Goal: Information Seeking & Learning: Find specific fact

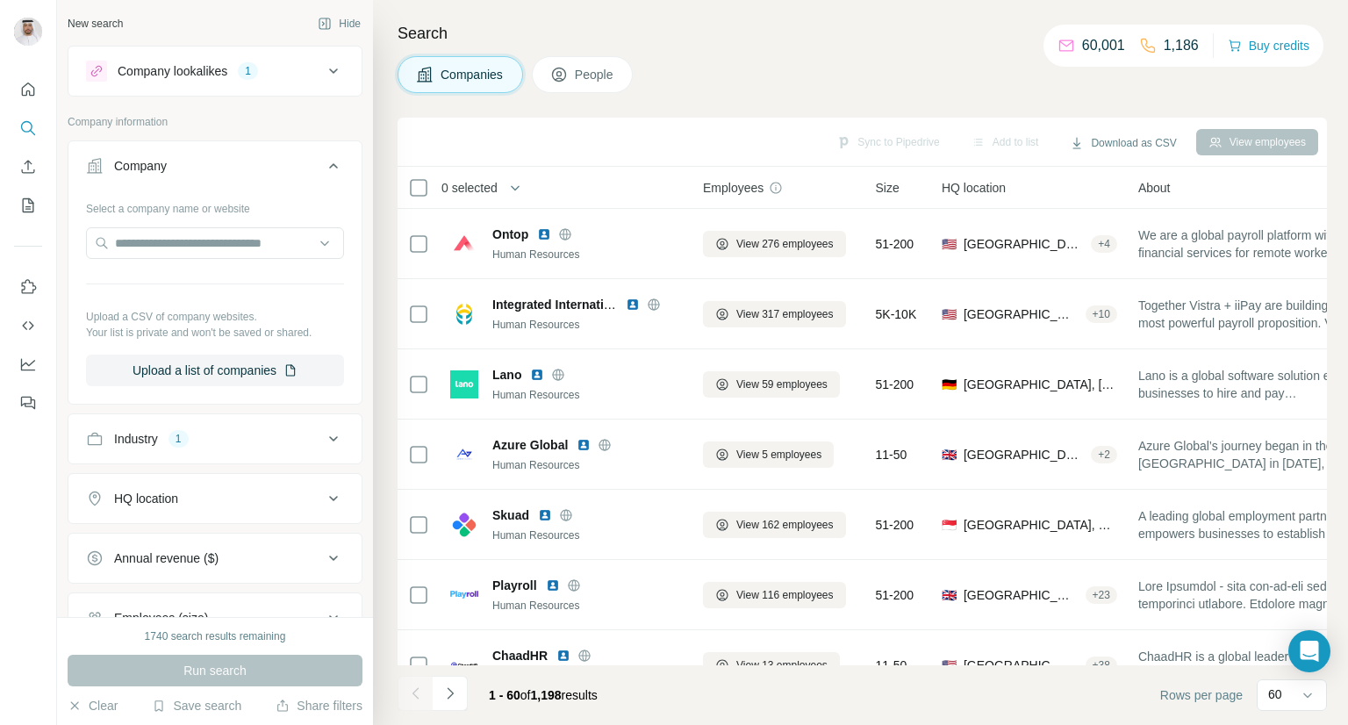
click at [323, 163] on icon at bounding box center [333, 165] width 21 height 21
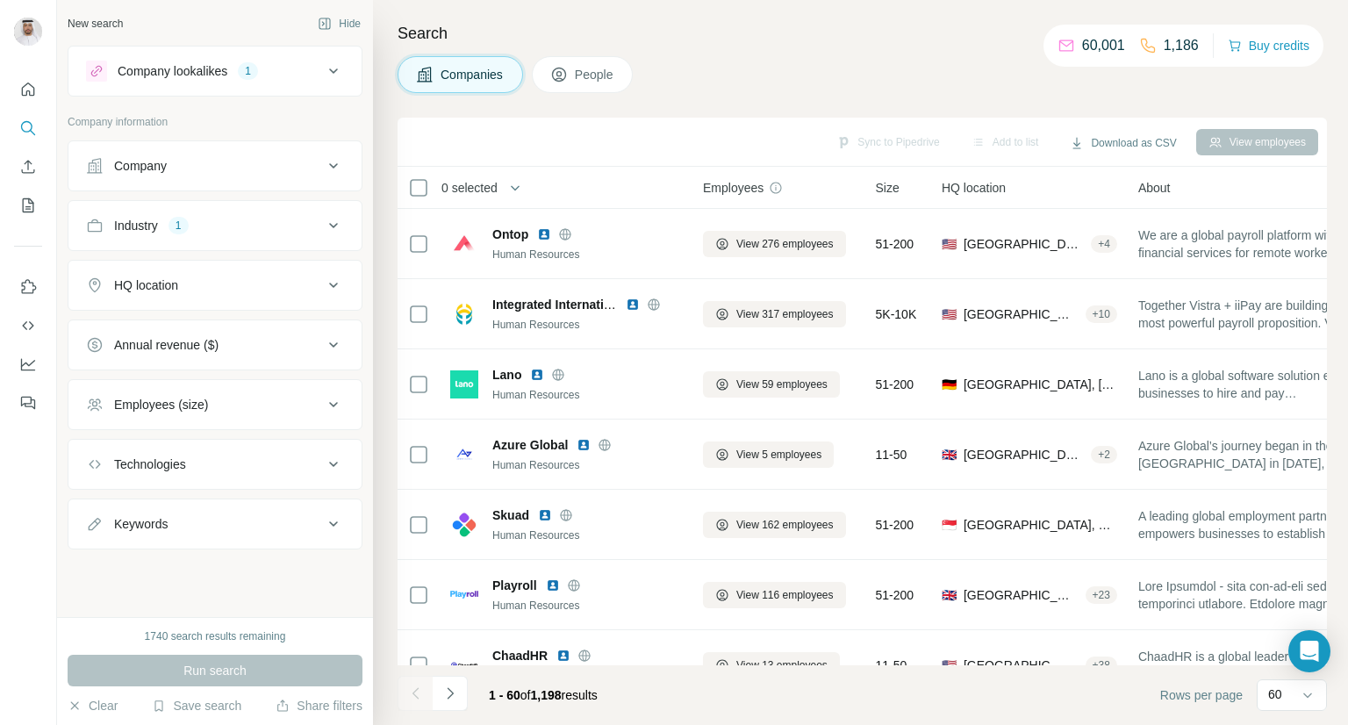
click at [340, 222] on icon at bounding box center [333, 225] width 21 height 21
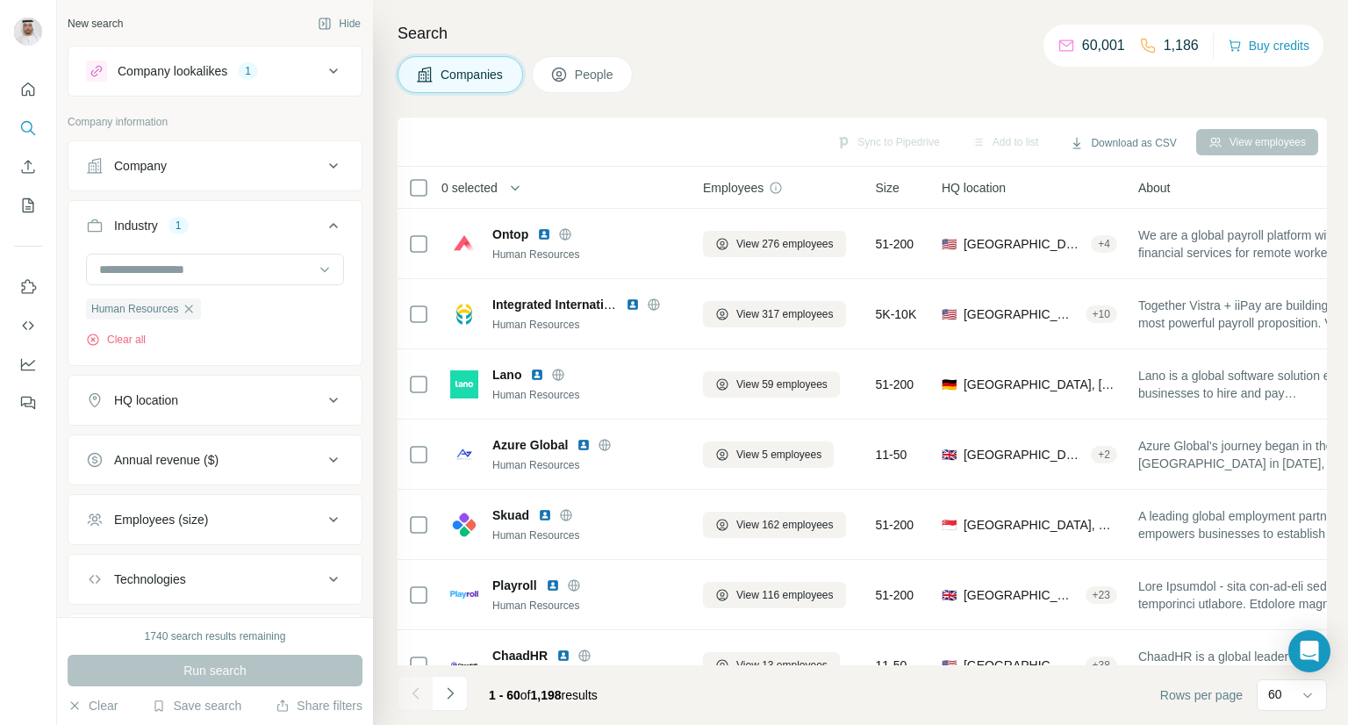
click at [191, 306] on icon "button" at bounding box center [189, 309] width 14 height 14
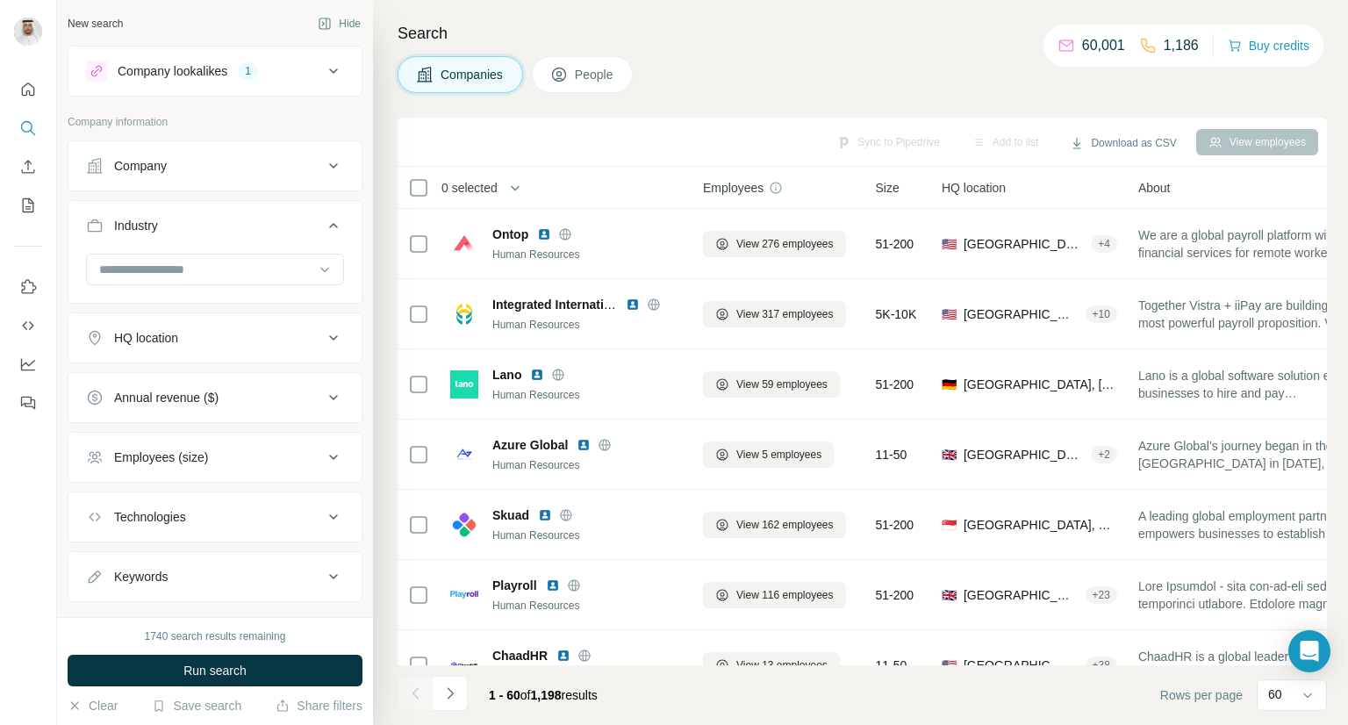
click at [169, 464] on button "Employees (size)" at bounding box center [214, 457] width 293 height 42
click at [174, 458] on div "Employees (size)" at bounding box center [161, 457] width 94 height 18
click at [323, 67] on icon at bounding box center [333, 71] width 21 height 21
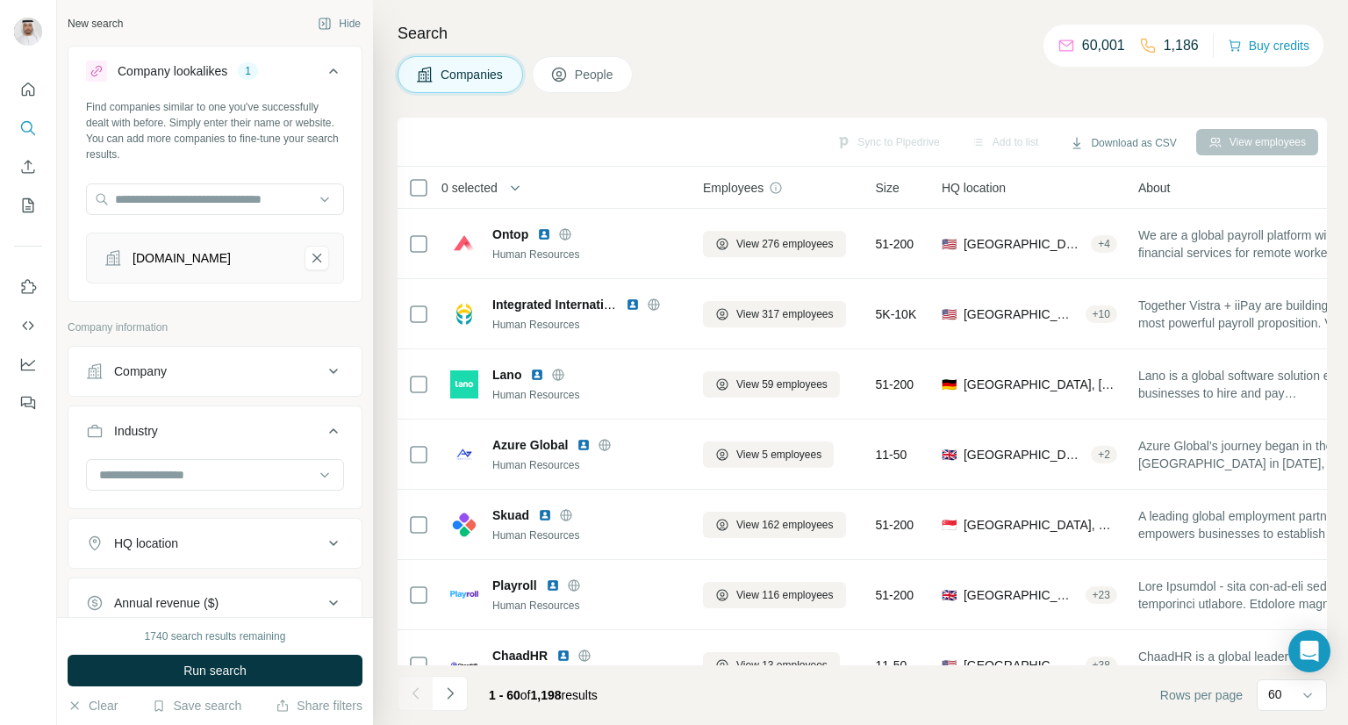
click at [323, 67] on icon at bounding box center [333, 71] width 21 height 21
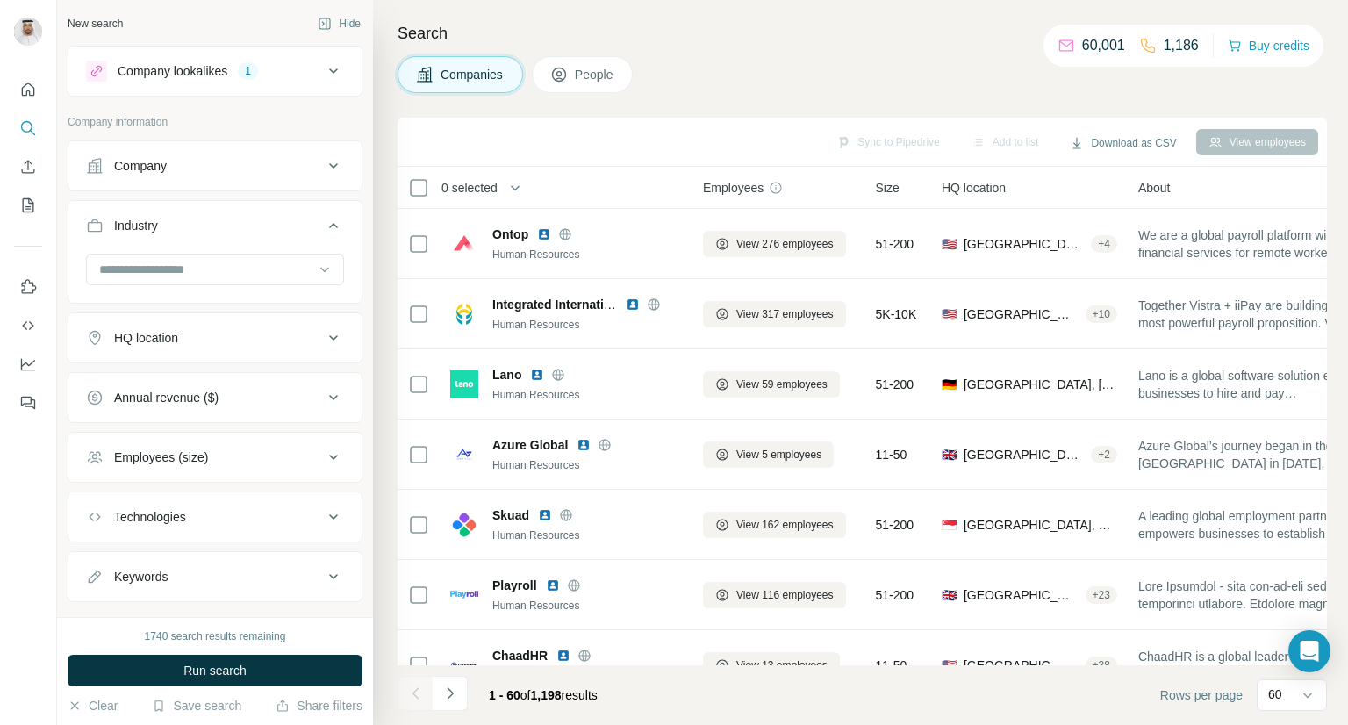
click at [559, 83] on button "People" at bounding box center [583, 74] width 102 height 37
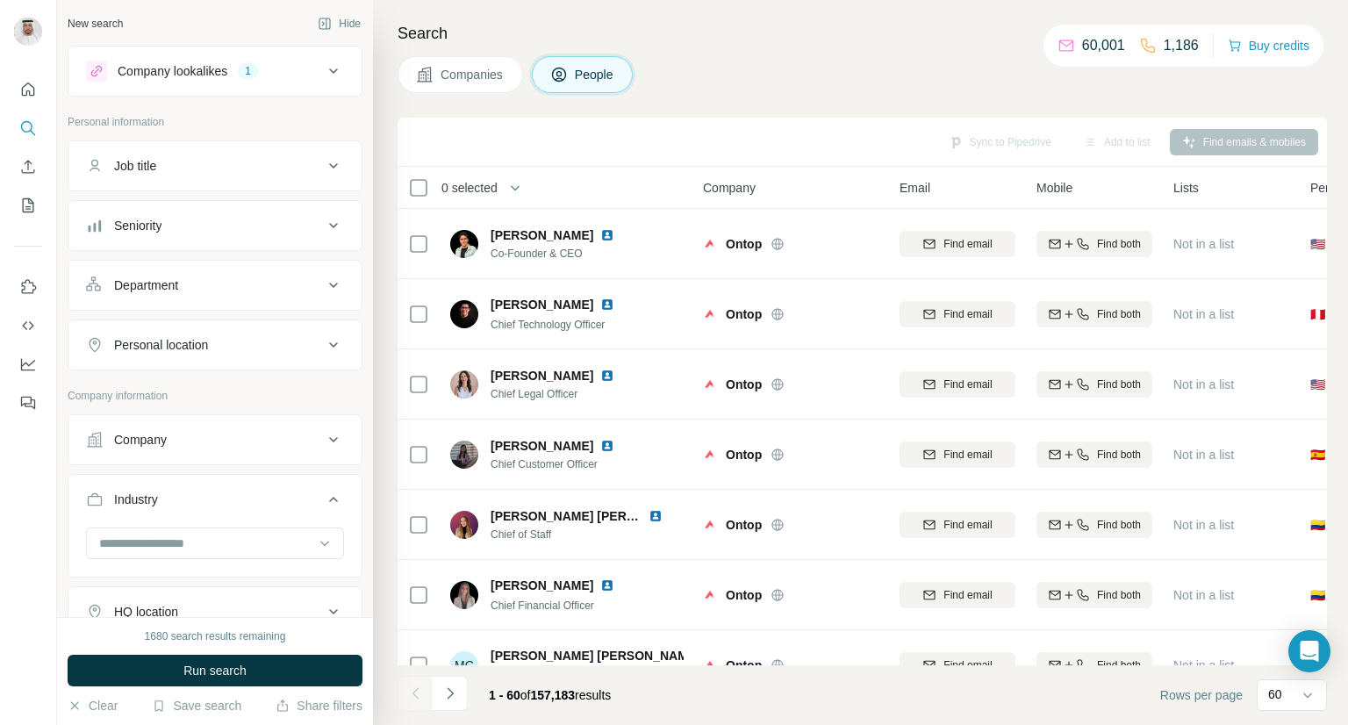
click at [231, 157] on div "Job title" at bounding box center [204, 166] width 237 height 18
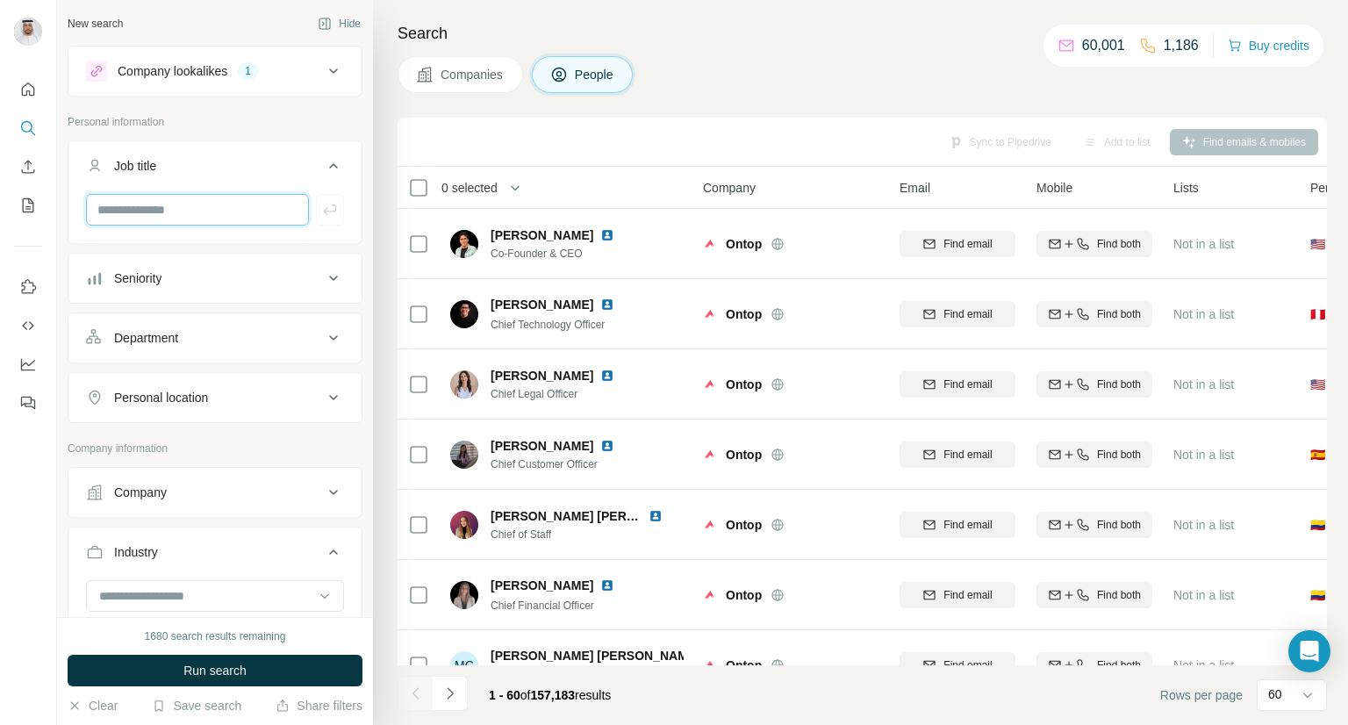
click at [168, 212] on input "text" at bounding box center [197, 210] width 223 height 32
type input "*"
paste input "**********"
type input "**********"
type input "*"
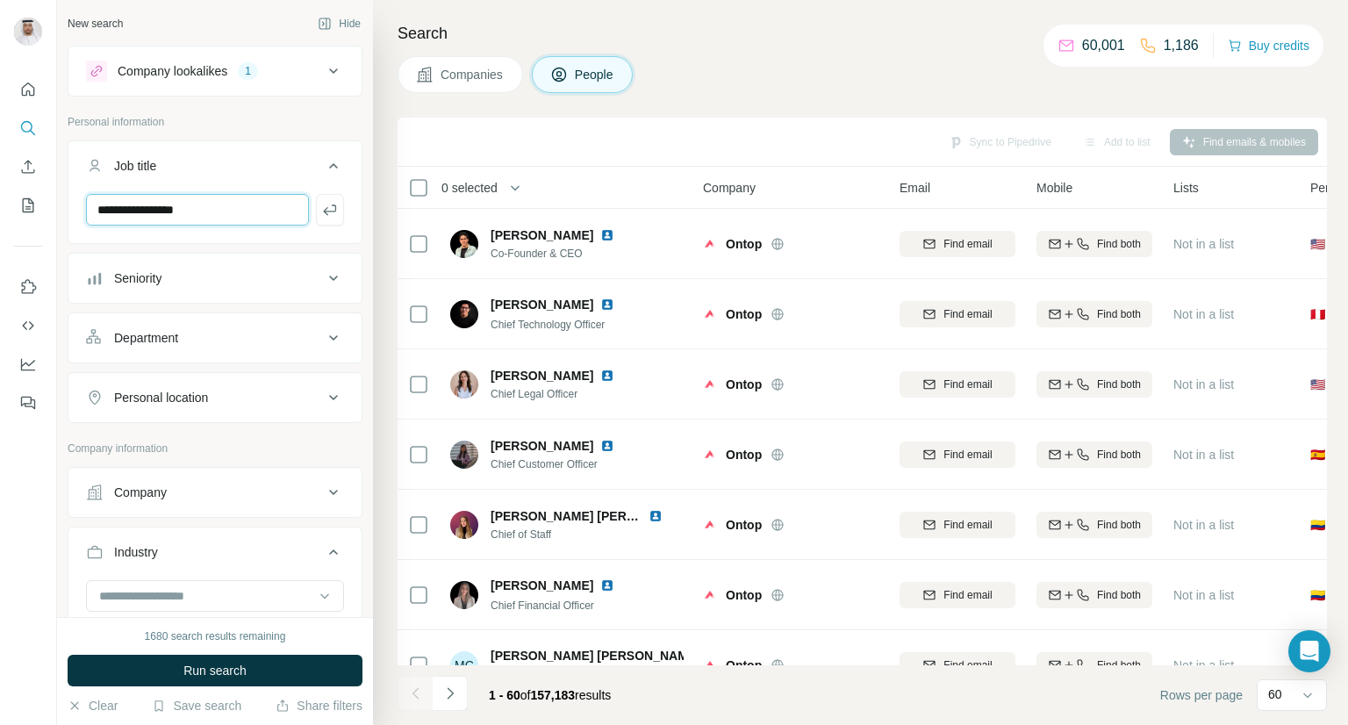
type input "**********"
click at [61, 286] on div "**********" at bounding box center [215, 308] width 316 height 617
click at [161, 517] on ul "Company Industry HQ location Annual revenue ($) Employees (size) Technologies K…" at bounding box center [215, 697] width 295 height 461
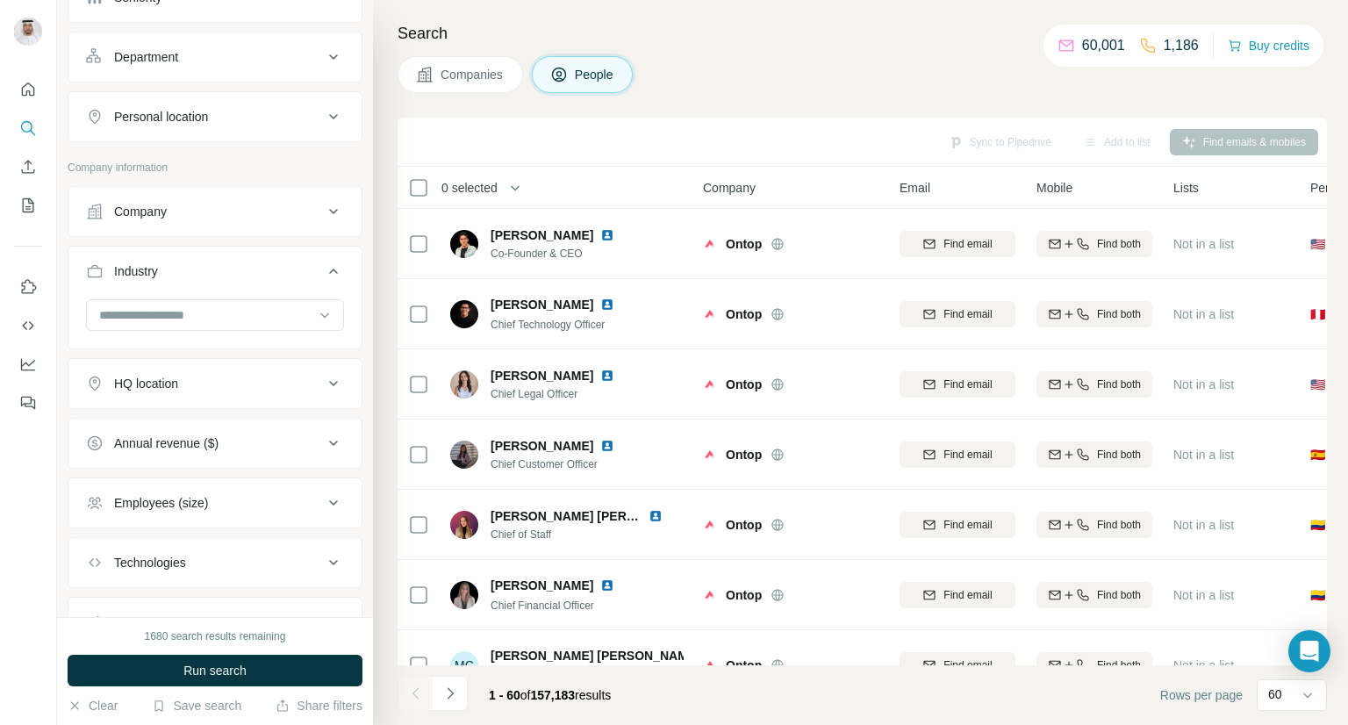
scroll to position [282, 0]
click at [150, 390] on button "HQ location" at bounding box center [214, 382] width 293 height 42
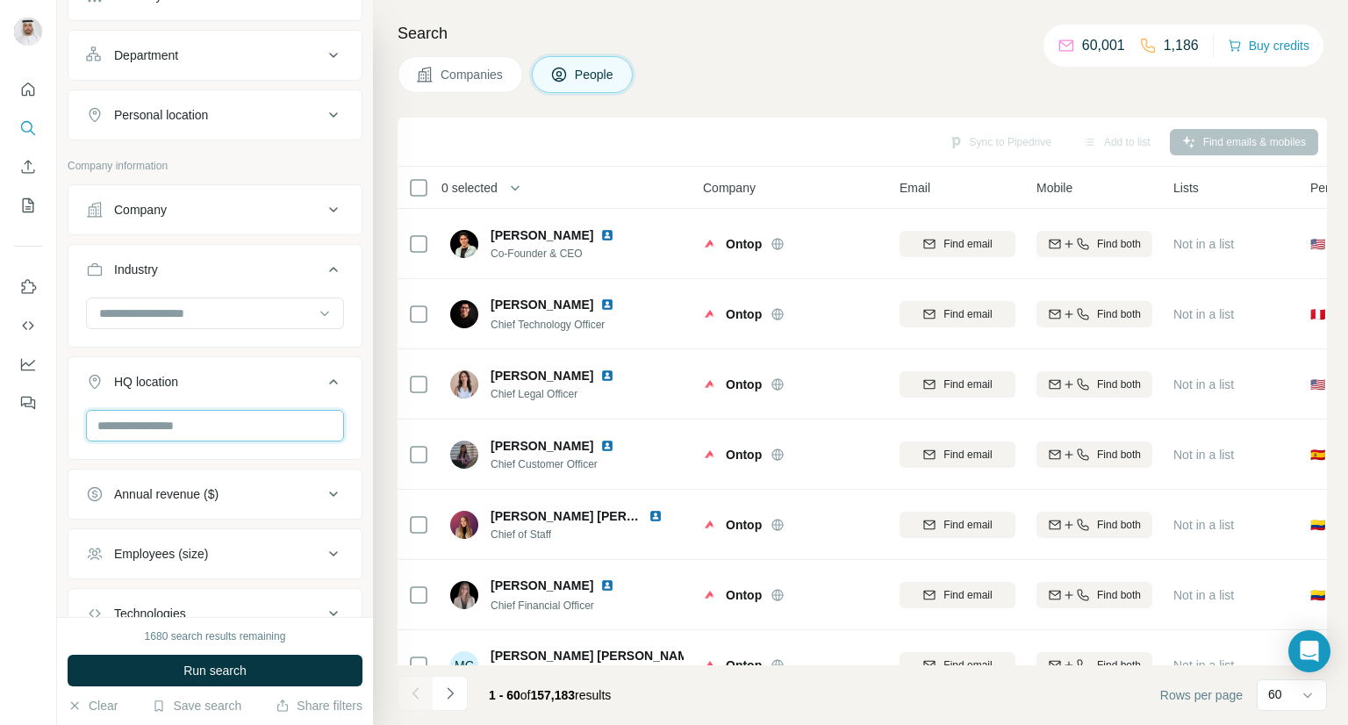
click at [155, 420] on input "text" at bounding box center [215, 426] width 258 height 32
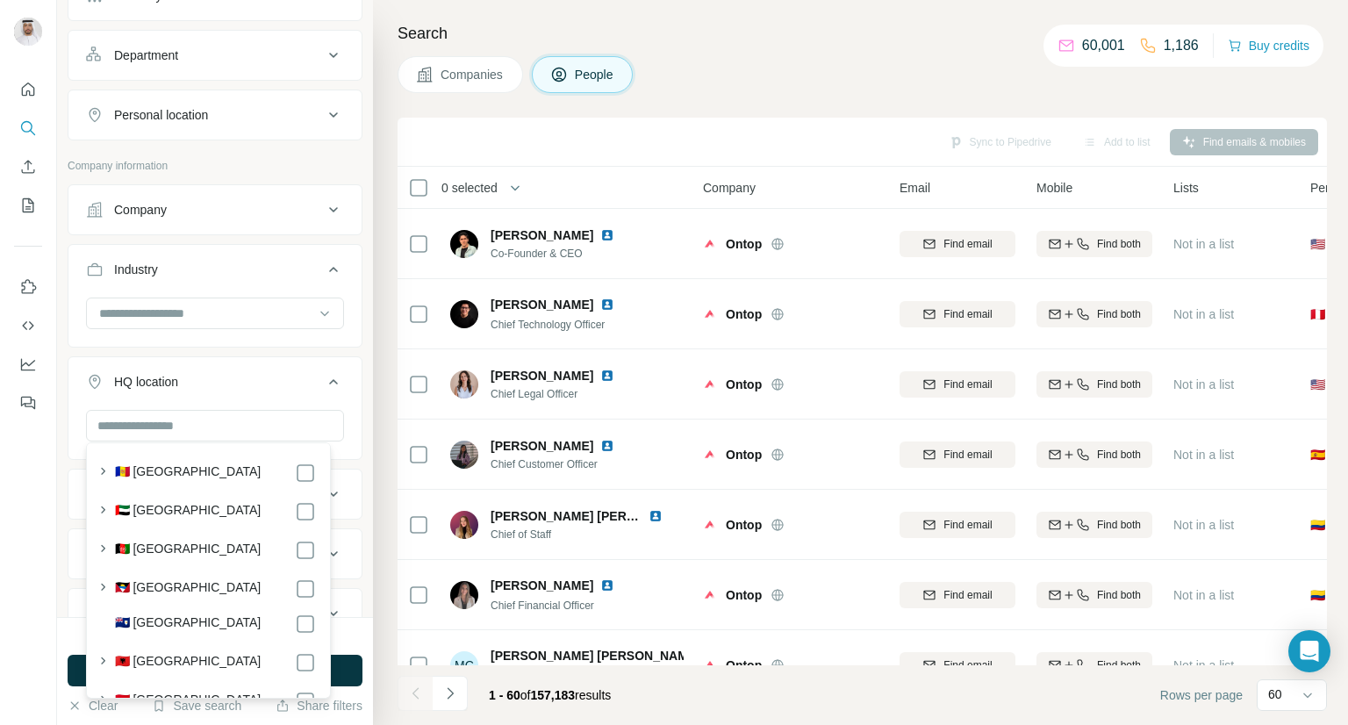
click at [147, 383] on div "HQ location" at bounding box center [146, 382] width 64 height 18
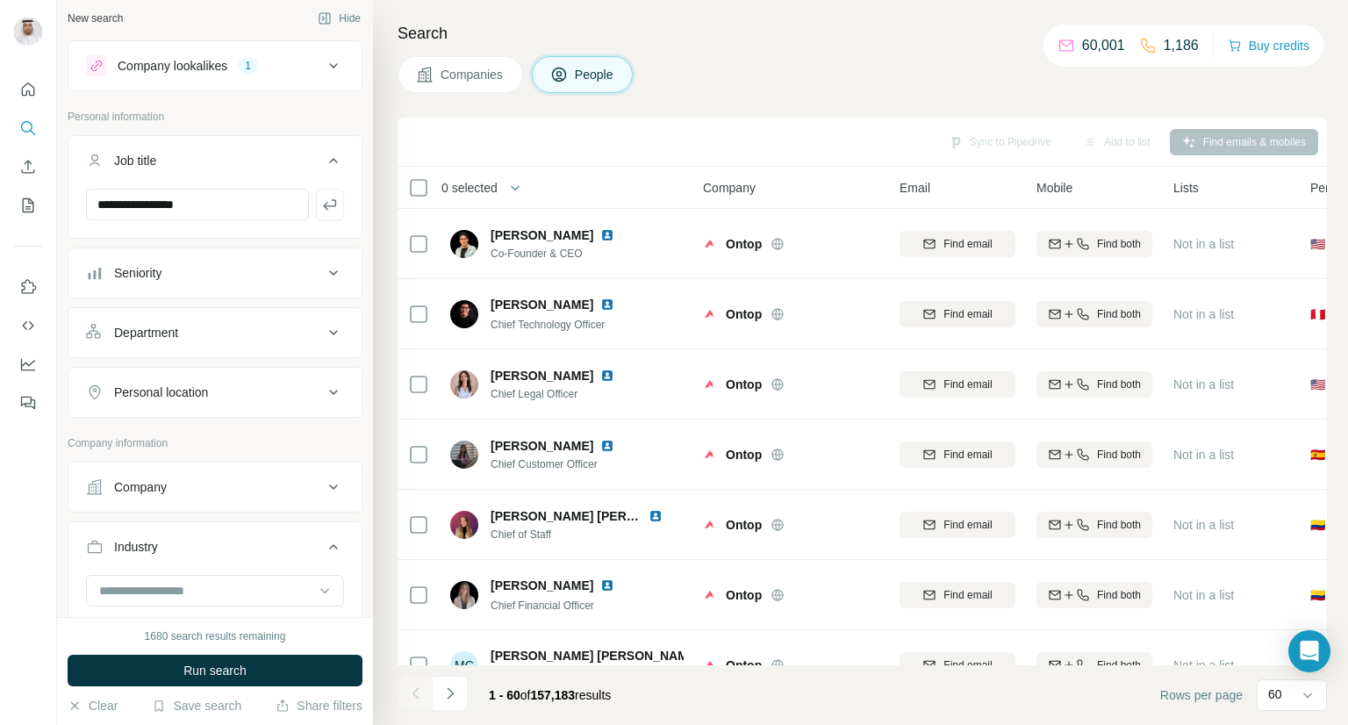
scroll to position [0, 0]
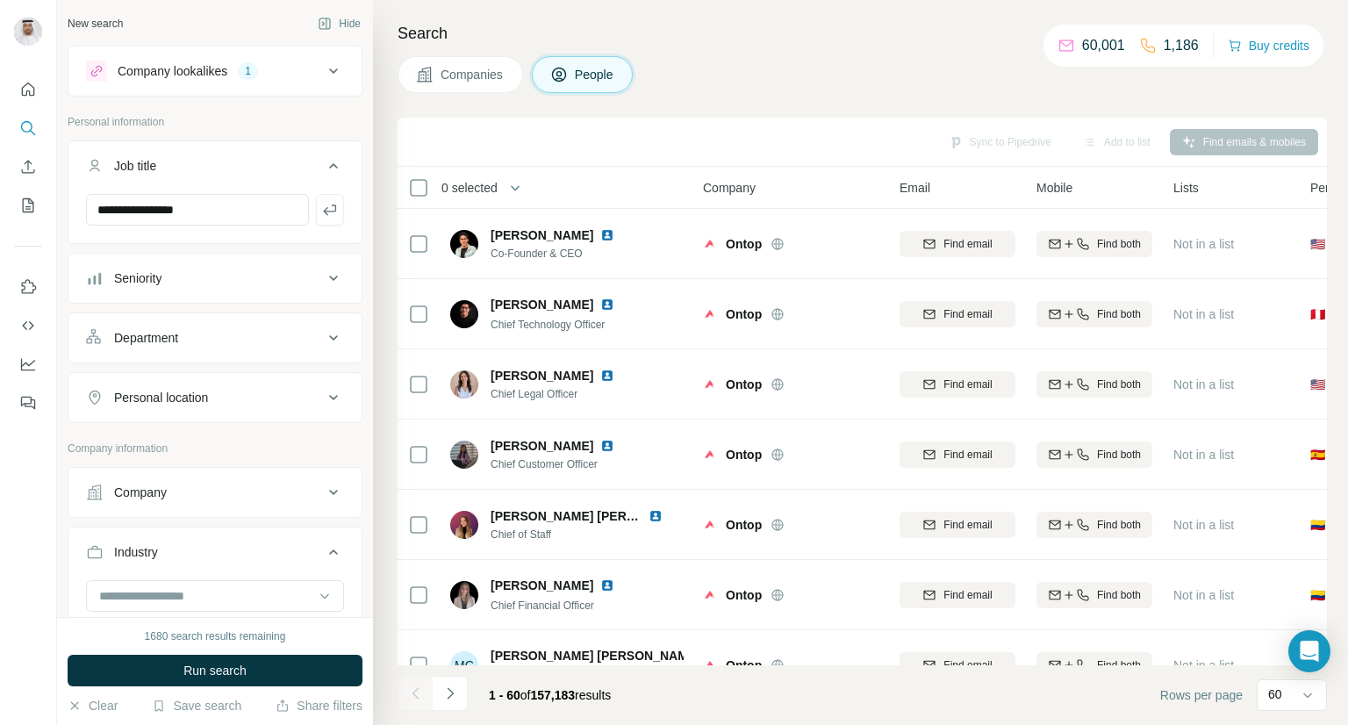
click at [219, 283] on div "Seniority" at bounding box center [204, 278] width 237 height 18
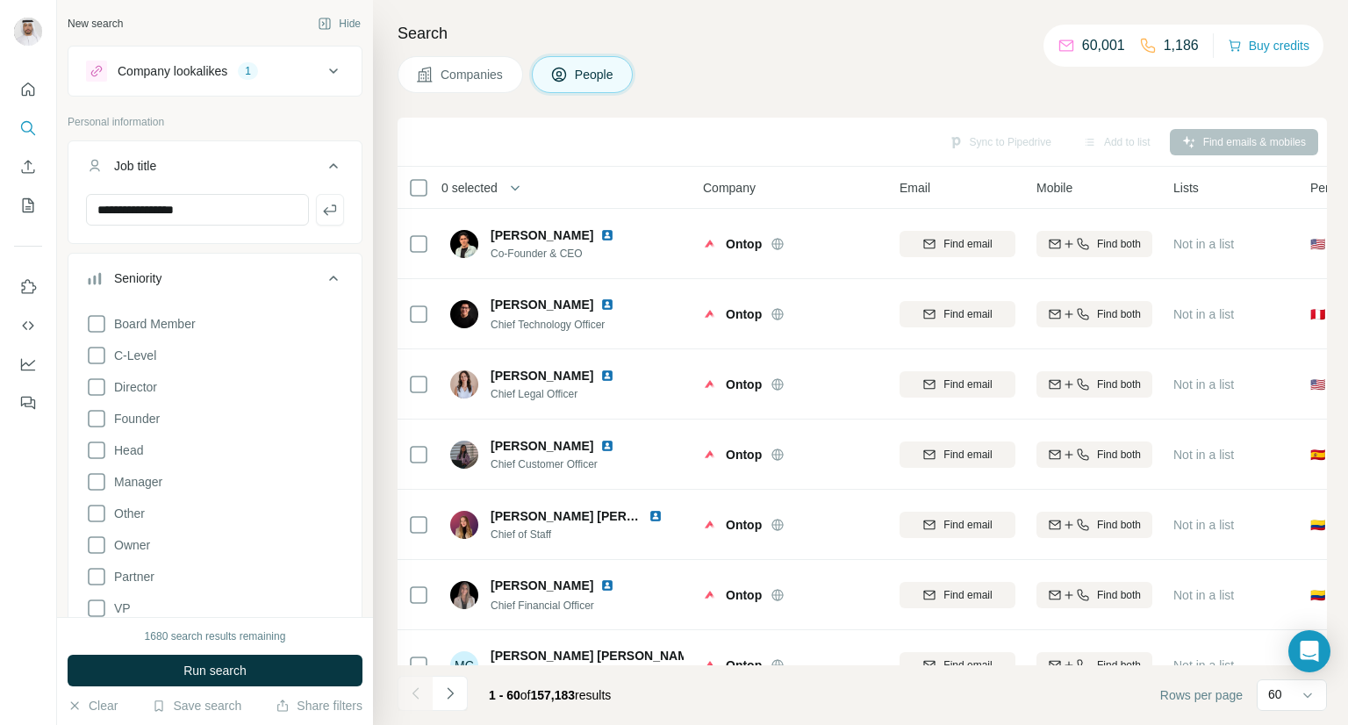
click at [219, 282] on div "Seniority" at bounding box center [204, 278] width 237 height 18
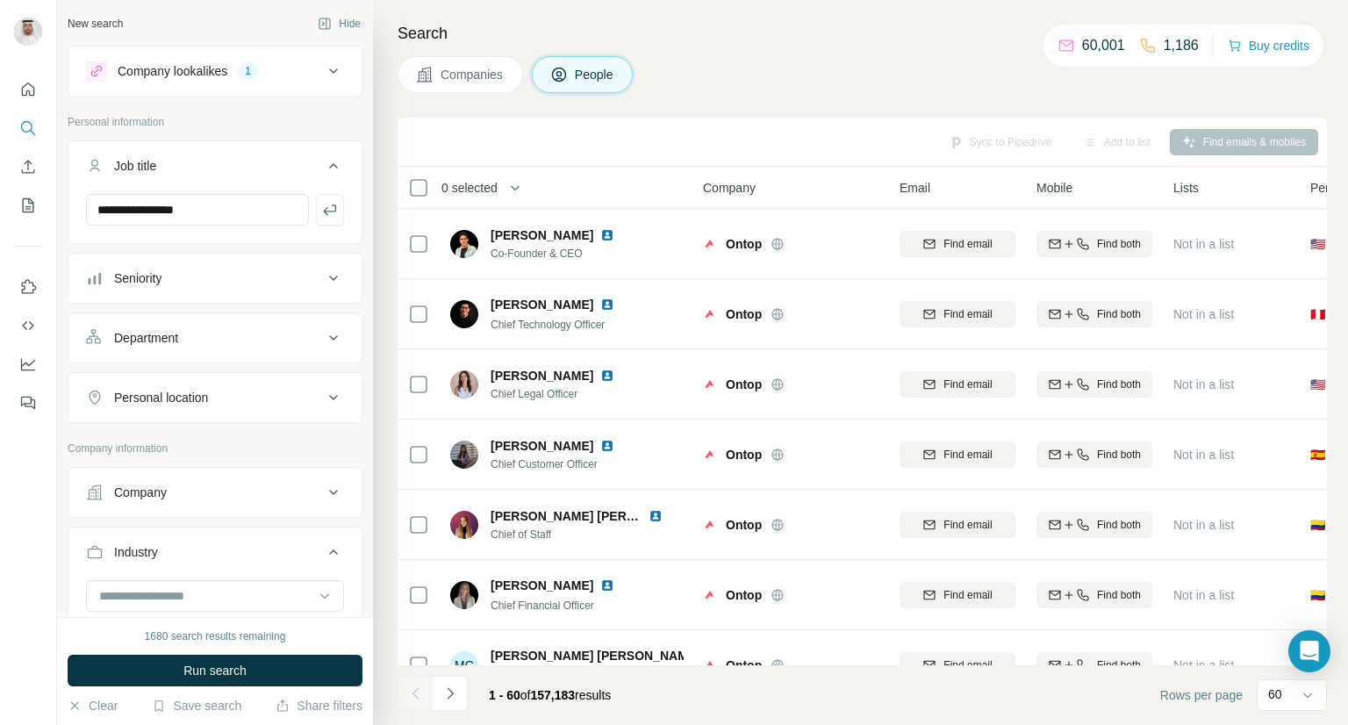
click at [204, 332] on div "Department" at bounding box center [204, 338] width 237 height 18
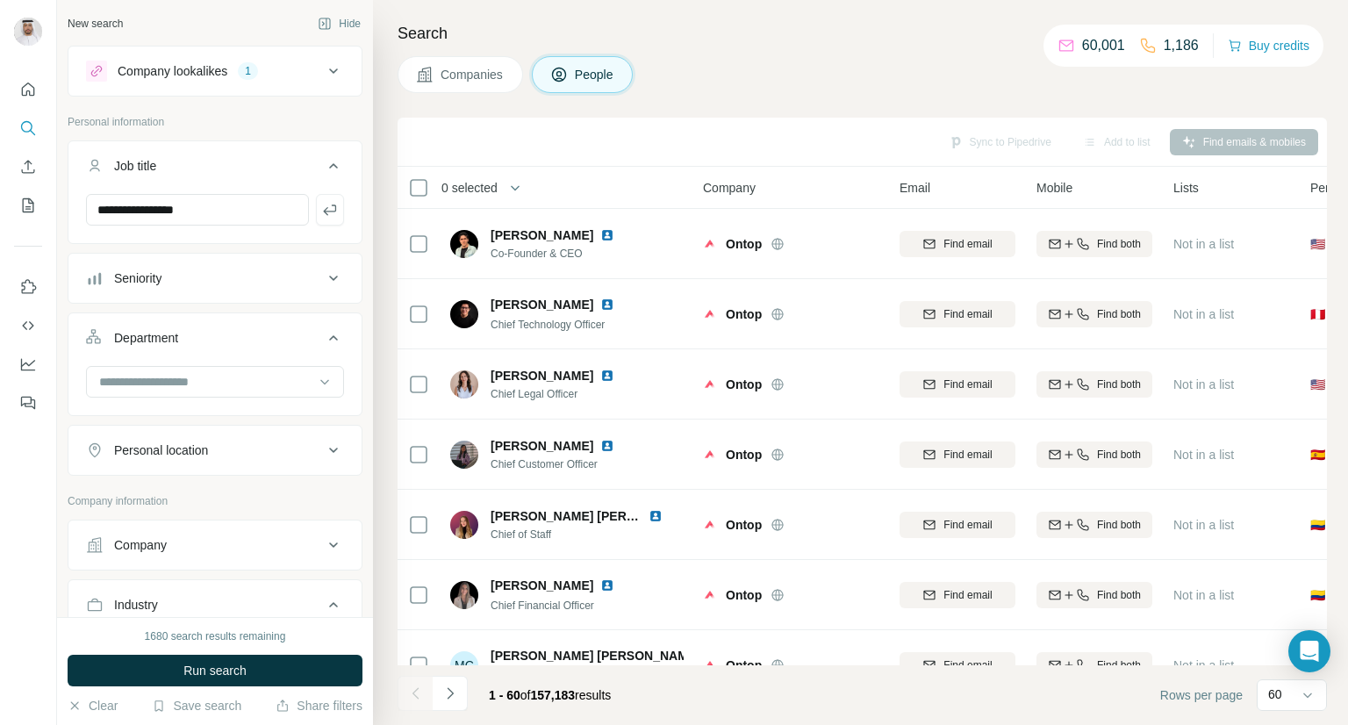
click at [204, 332] on div "Department" at bounding box center [204, 338] width 237 height 18
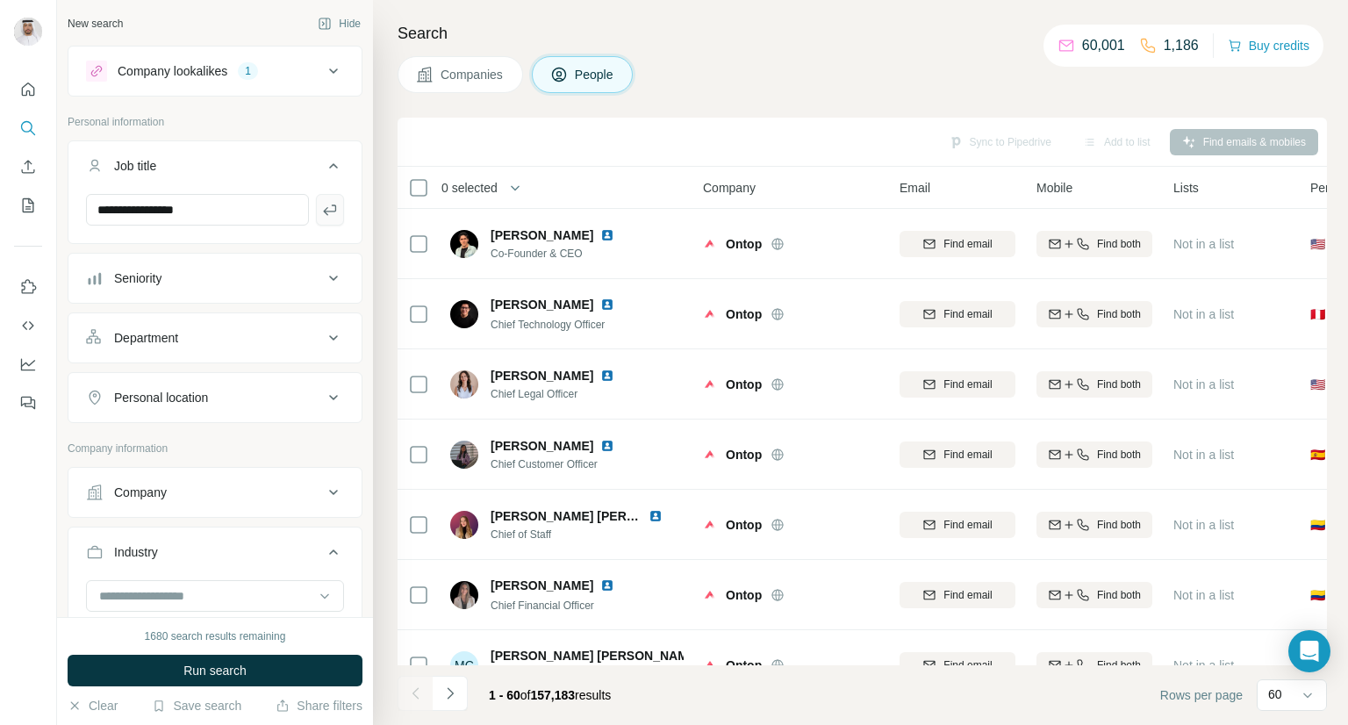
click at [321, 206] on icon "button" at bounding box center [330, 210] width 18 height 18
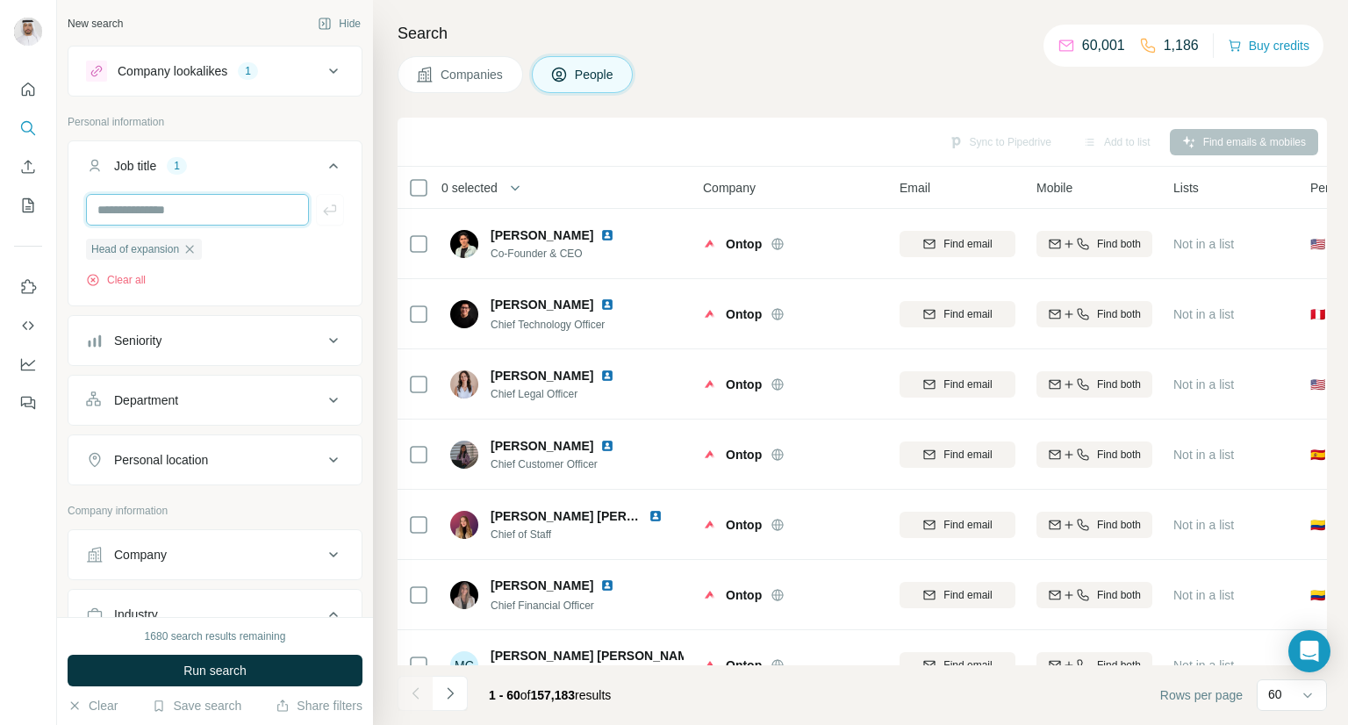
click at [223, 221] on input "text" at bounding box center [197, 210] width 223 height 32
type input "*"
type input "**********"
click at [316, 205] on button "button" at bounding box center [330, 210] width 28 height 32
click at [232, 214] on input "text" at bounding box center [197, 210] width 223 height 32
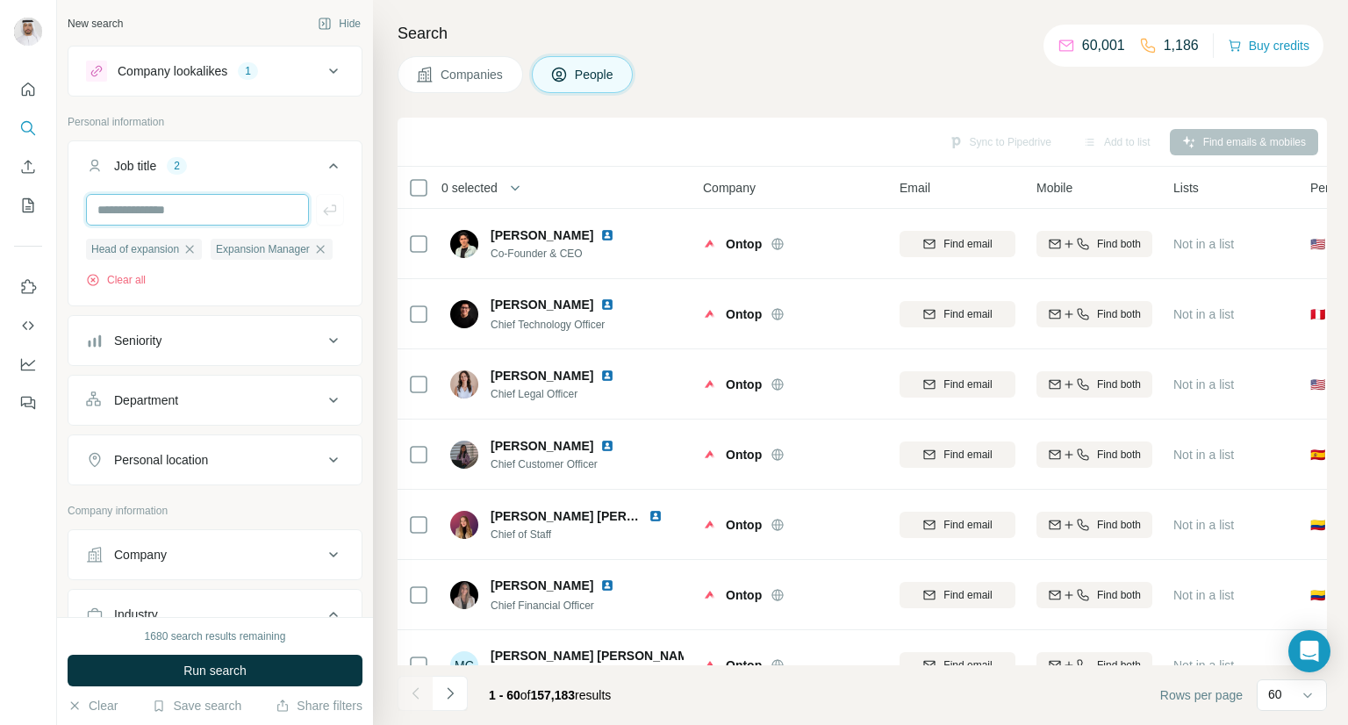
paste input "**********"
type input "**********"
click at [321, 213] on icon "button" at bounding box center [330, 210] width 18 height 18
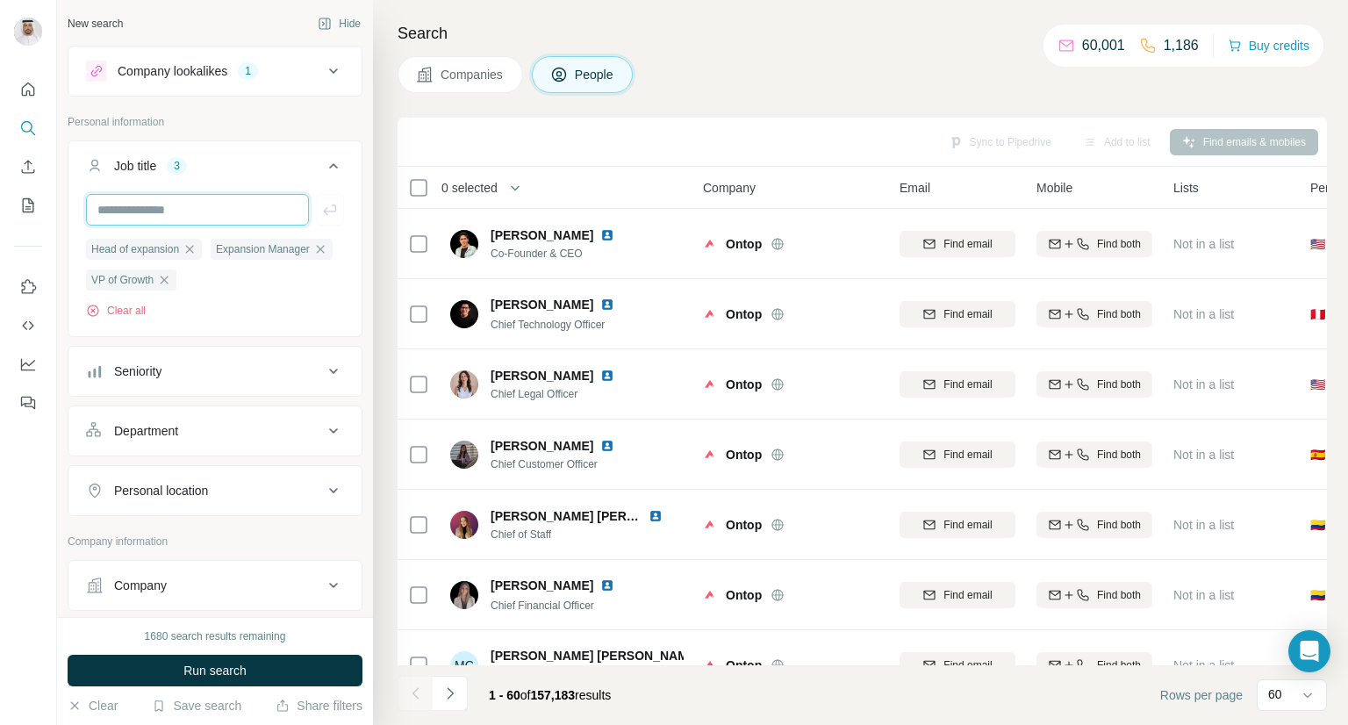
click at [228, 204] on input "text" at bounding box center [197, 210] width 223 height 32
paste input "**********"
type input "**********"
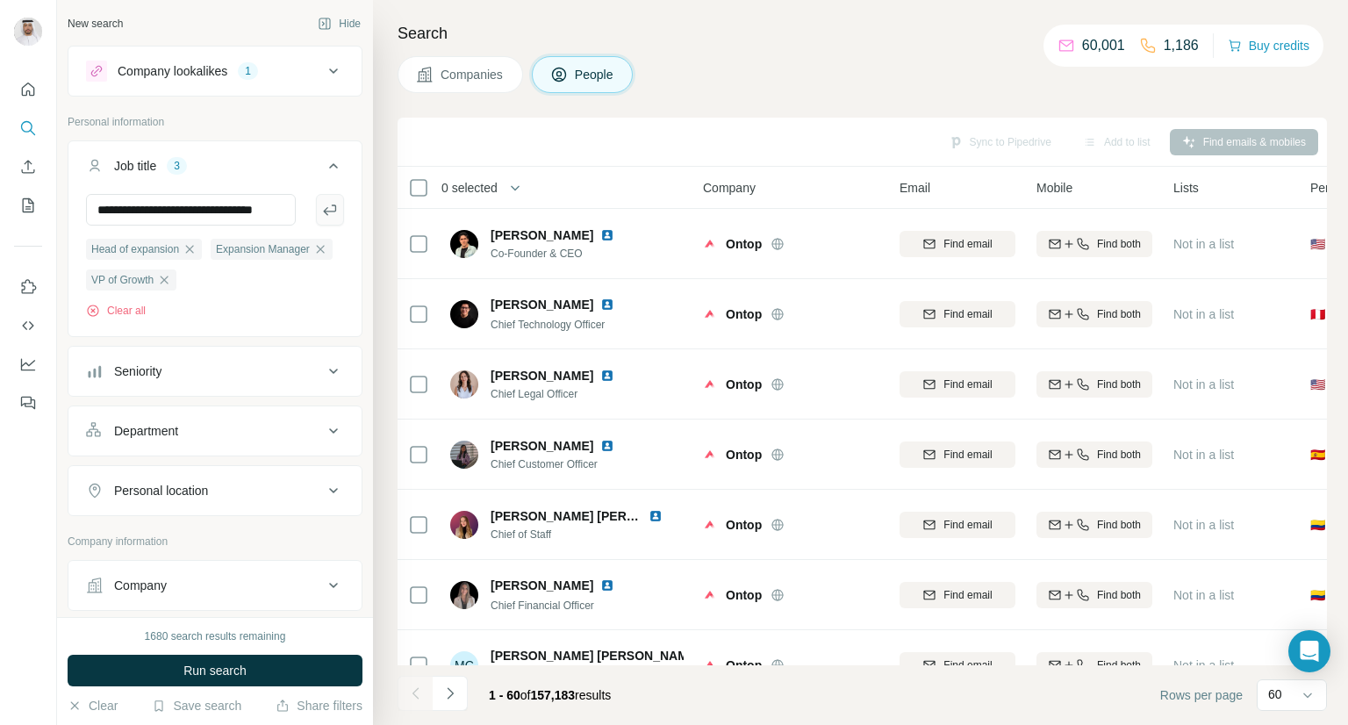
click at [321, 212] on icon "button" at bounding box center [330, 210] width 18 height 18
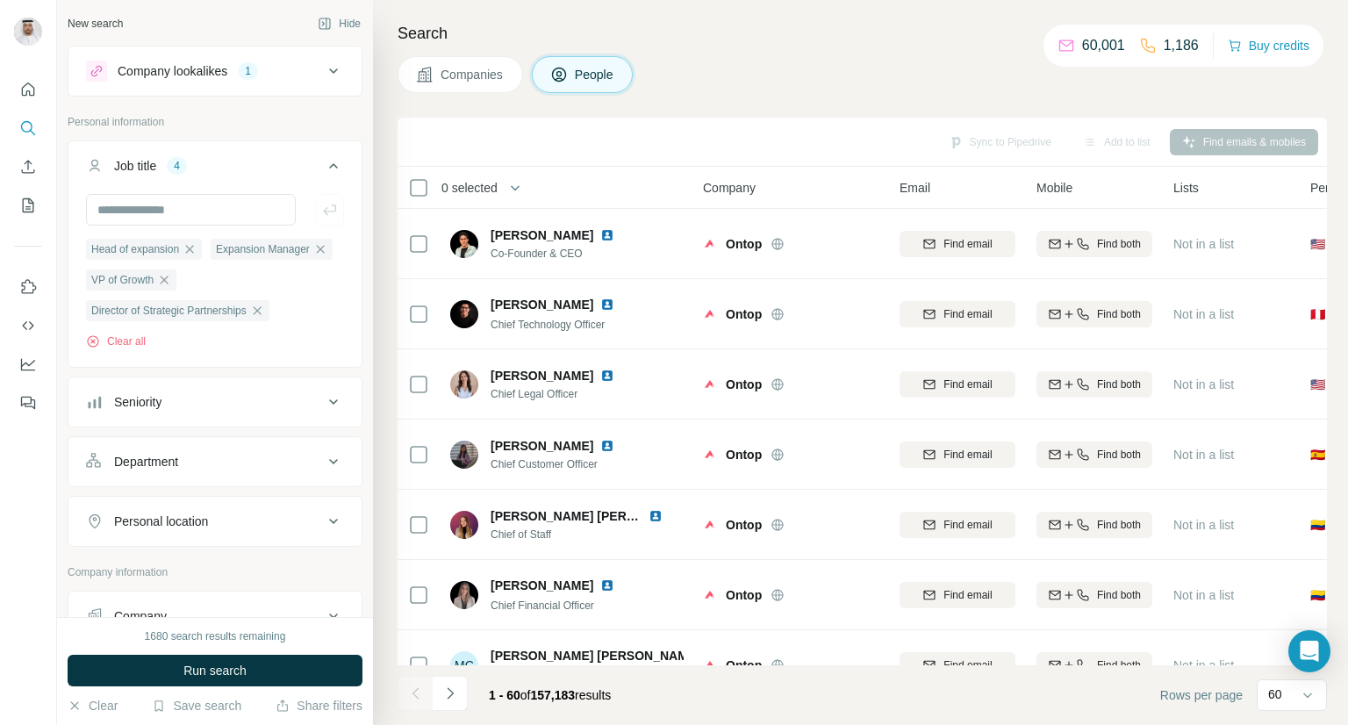
click at [324, 75] on icon at bounding box center [333, 71] width 21 height 21
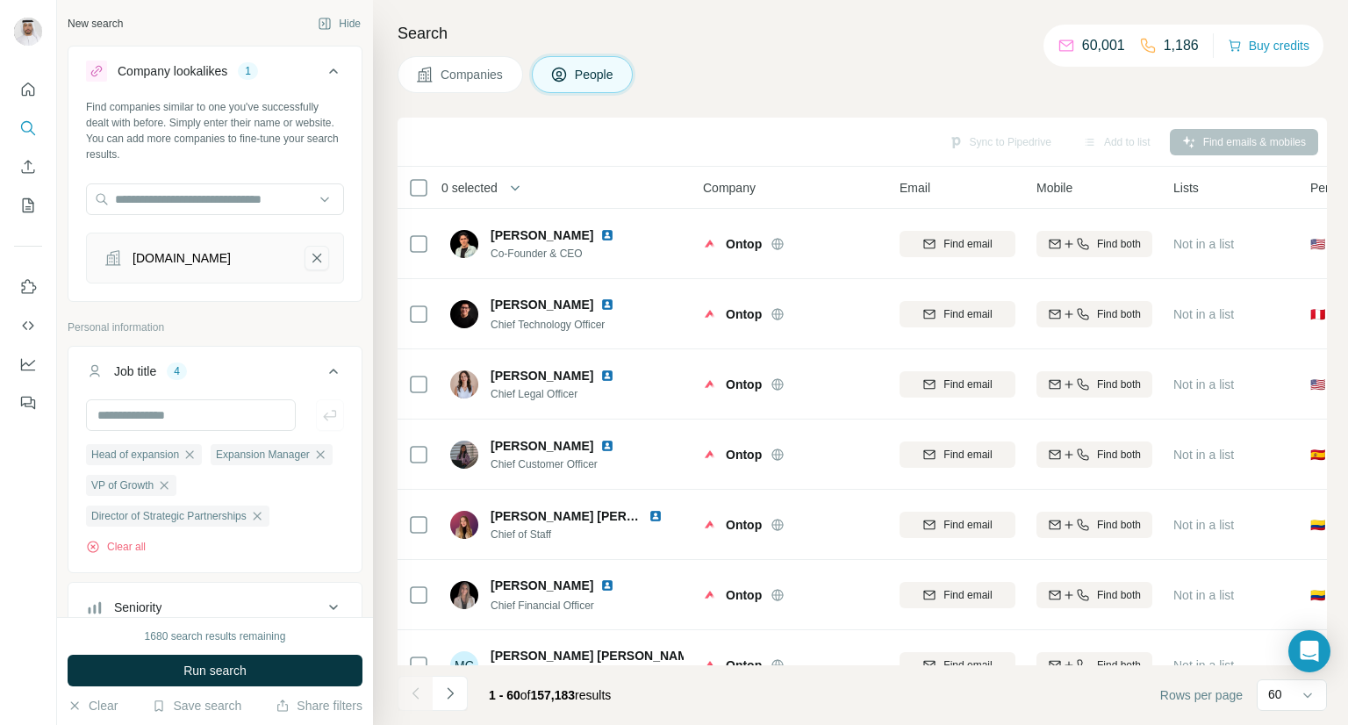
click at [312, 261] on icon "thera.nyc-remove-button" at bounding box center [316, 258] width 9 height 9
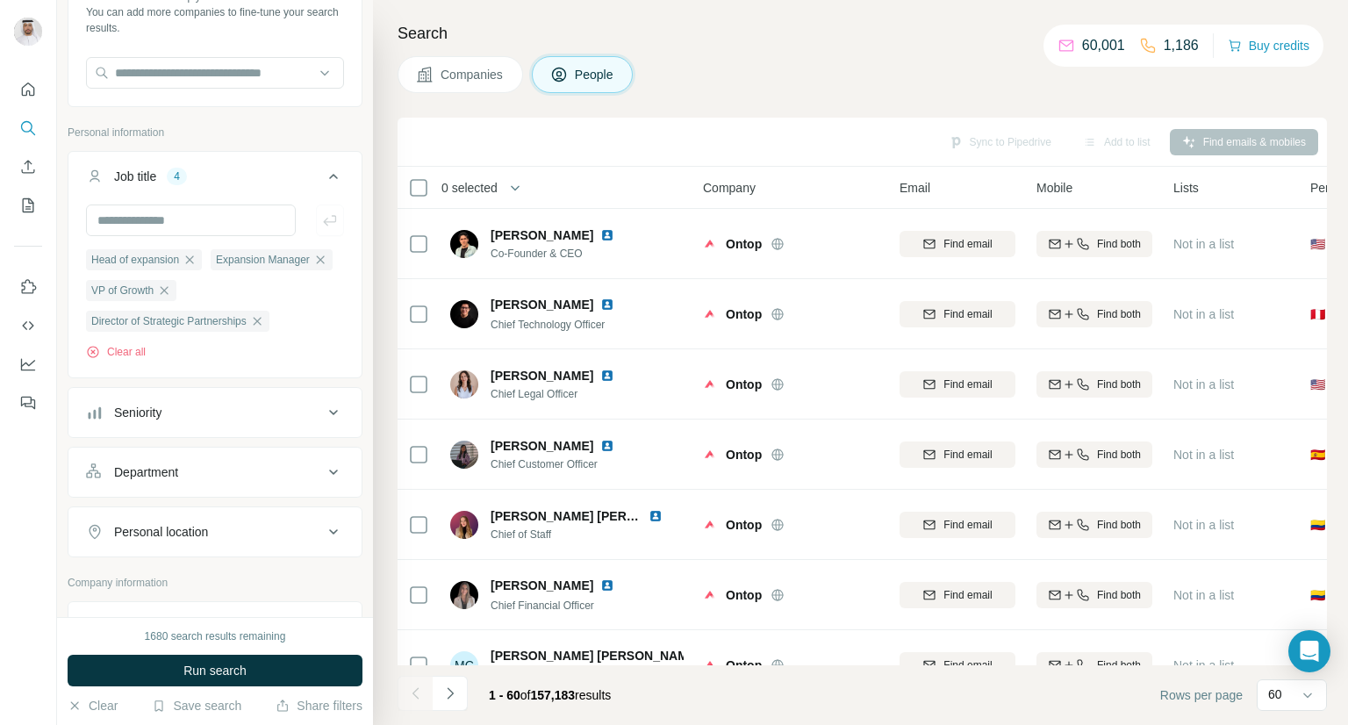
click at [261, 306] on ul "Head of expansion Expansion Manager VP of Growth Director of Strategic Partners…" at bounding box center [215, 289] width 258 height 83
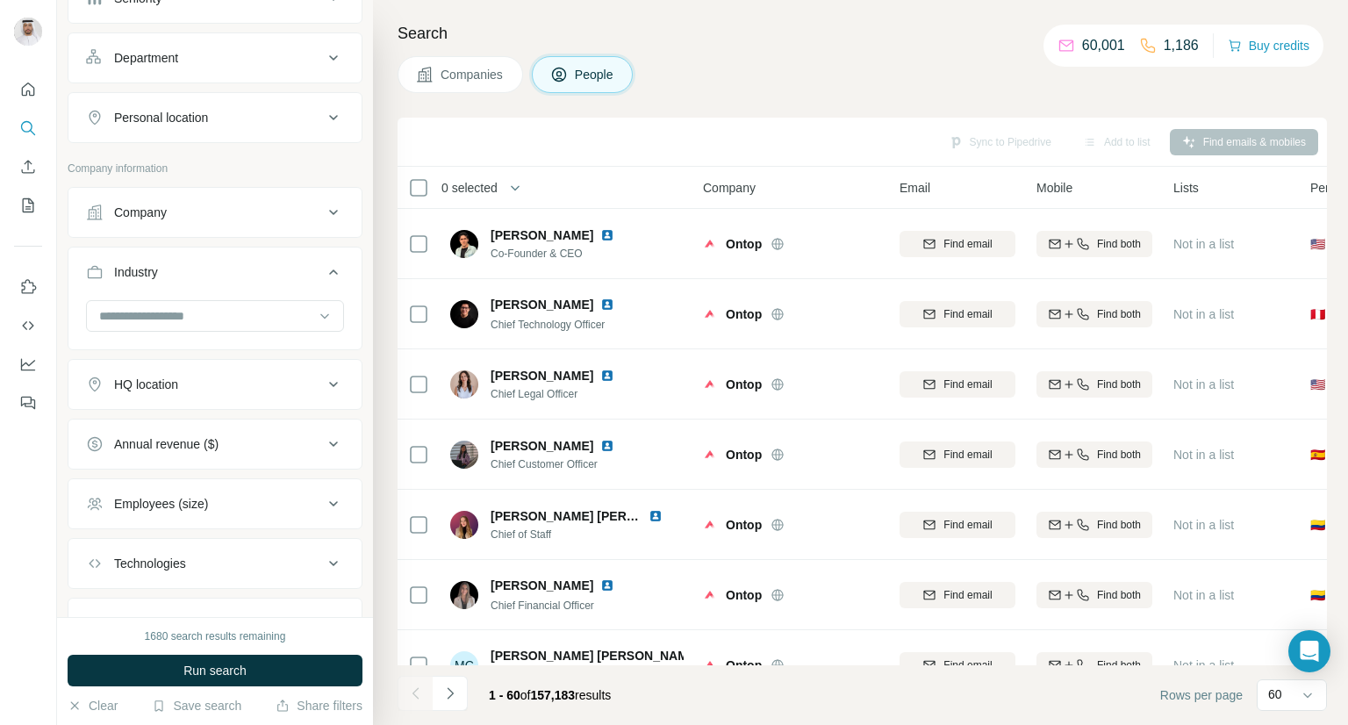
scroll to position [618, 0]
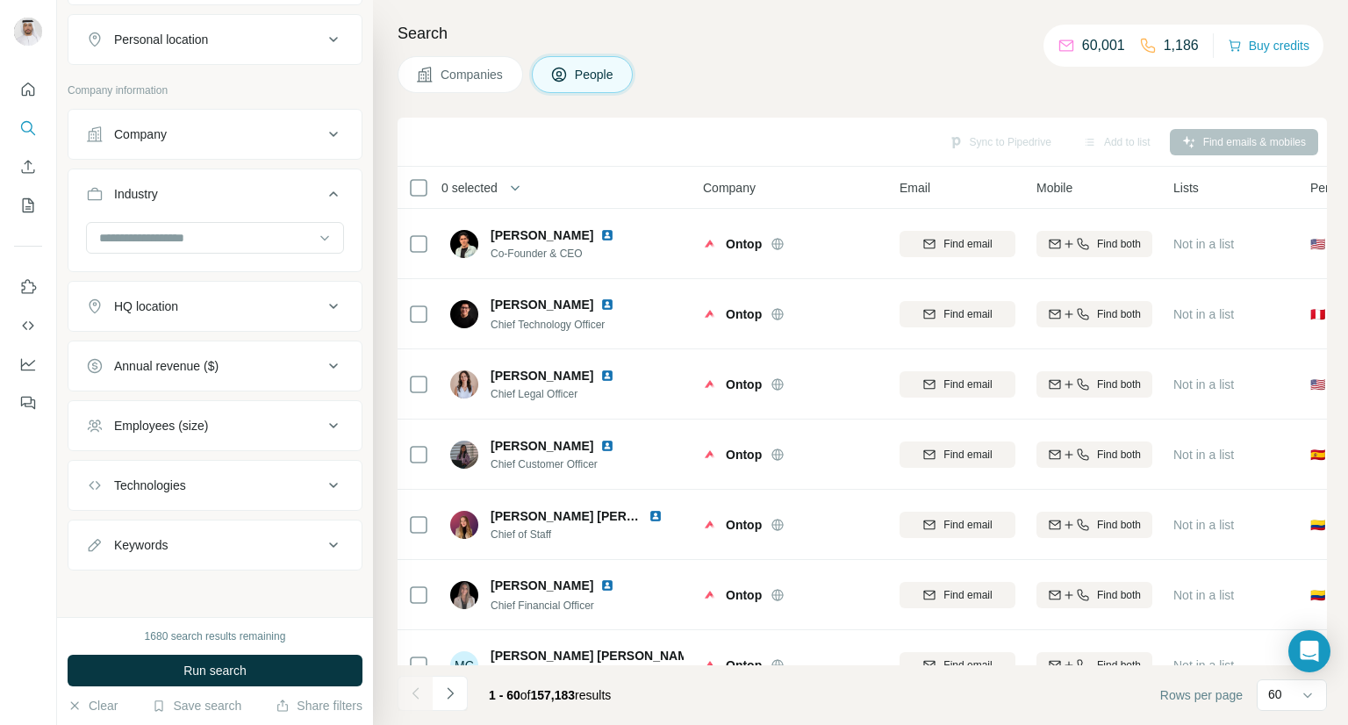
click at [273, 547] on div "Keywords" at bounding box center [204, 545] width 237 height 18
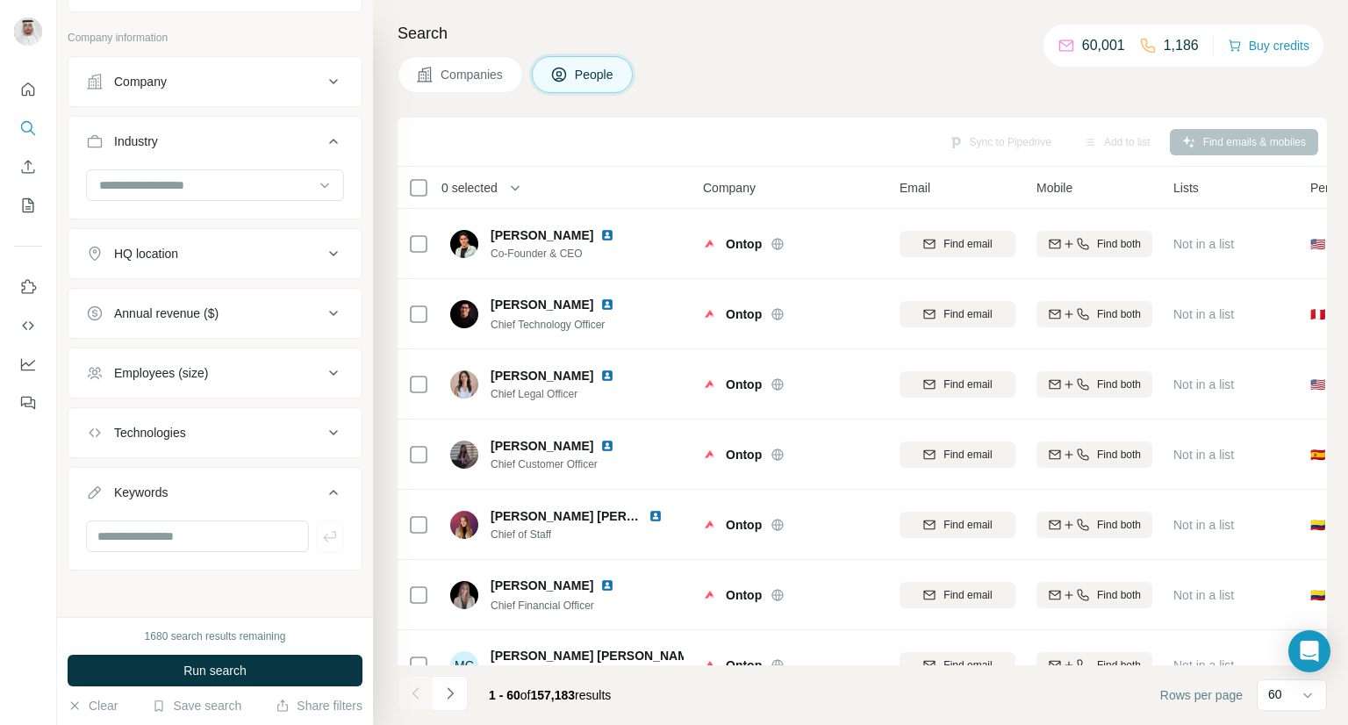
click at [323, 499] on icon at bounding box center [333, 492] width 21 height 21
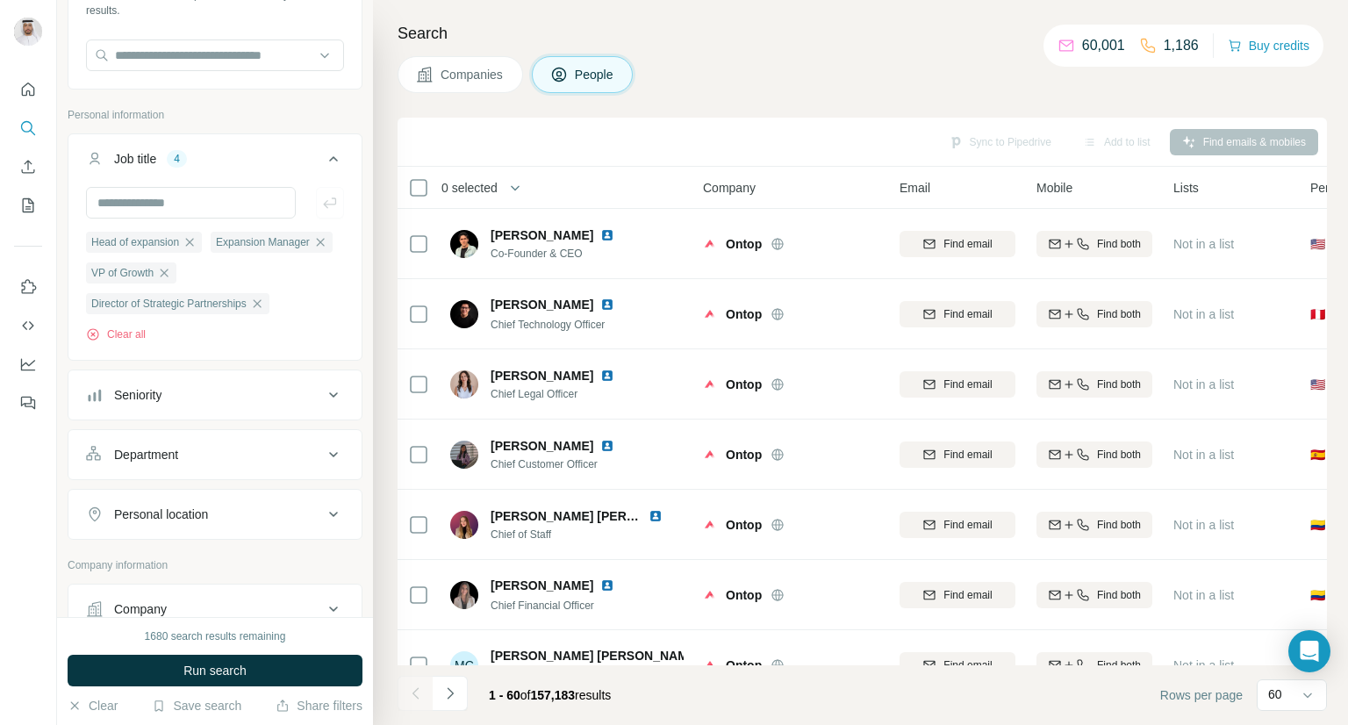
scroll to position [0, 0]
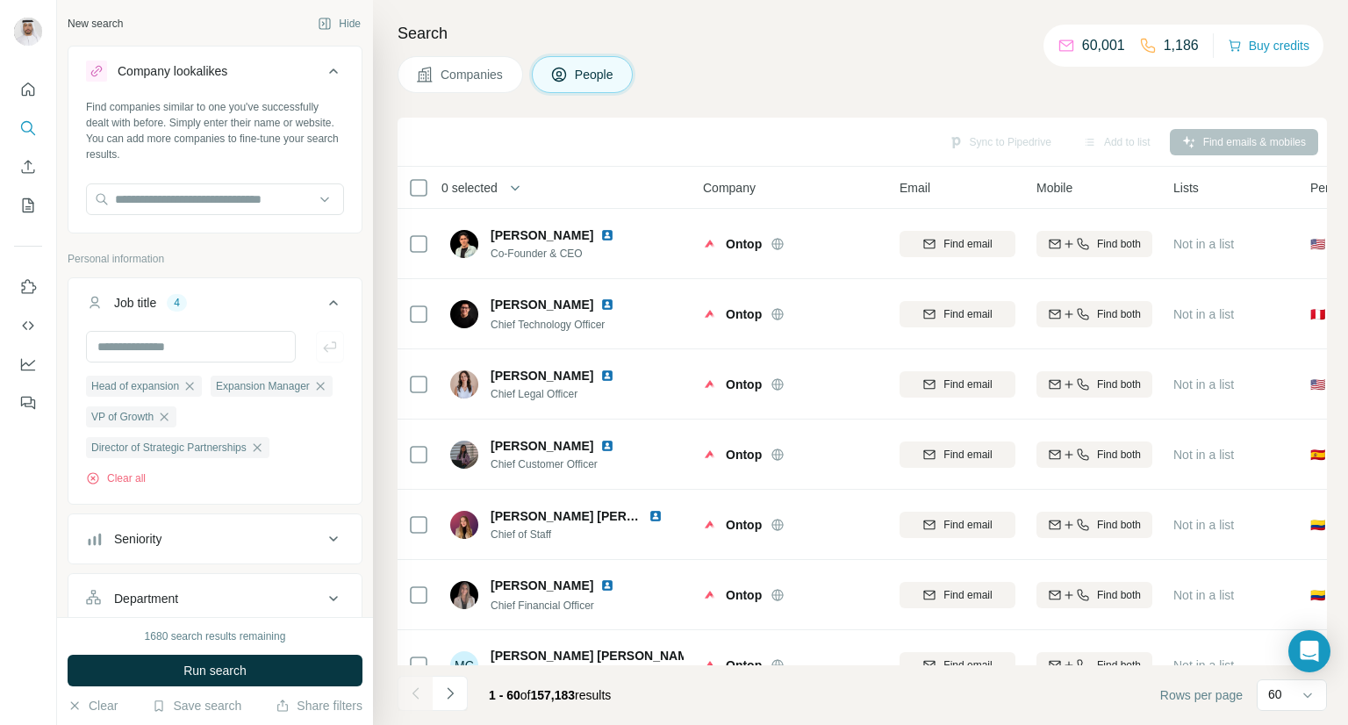
click at [220, 666] on span "Run search" at bounding box center [214, 670] width 63 height 18
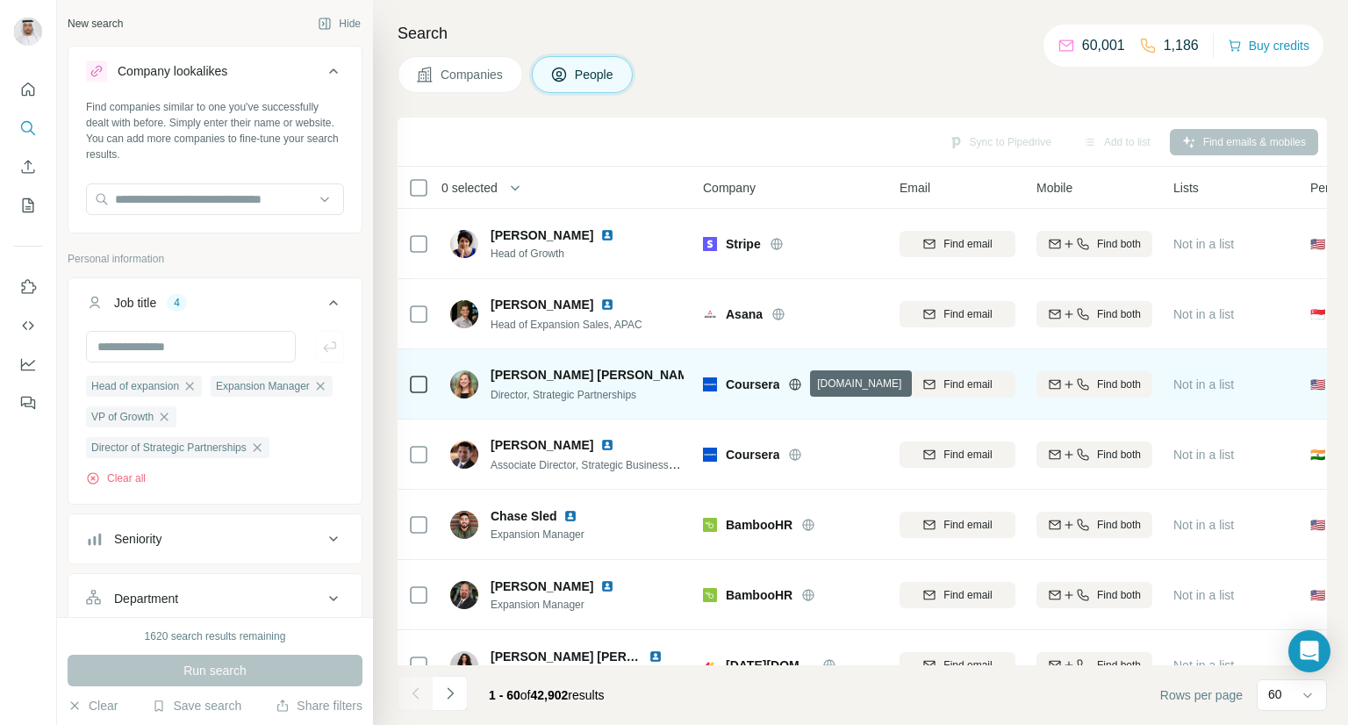
click at [800, 382] on icon at bounding box center [795, 384] width 14 height 14
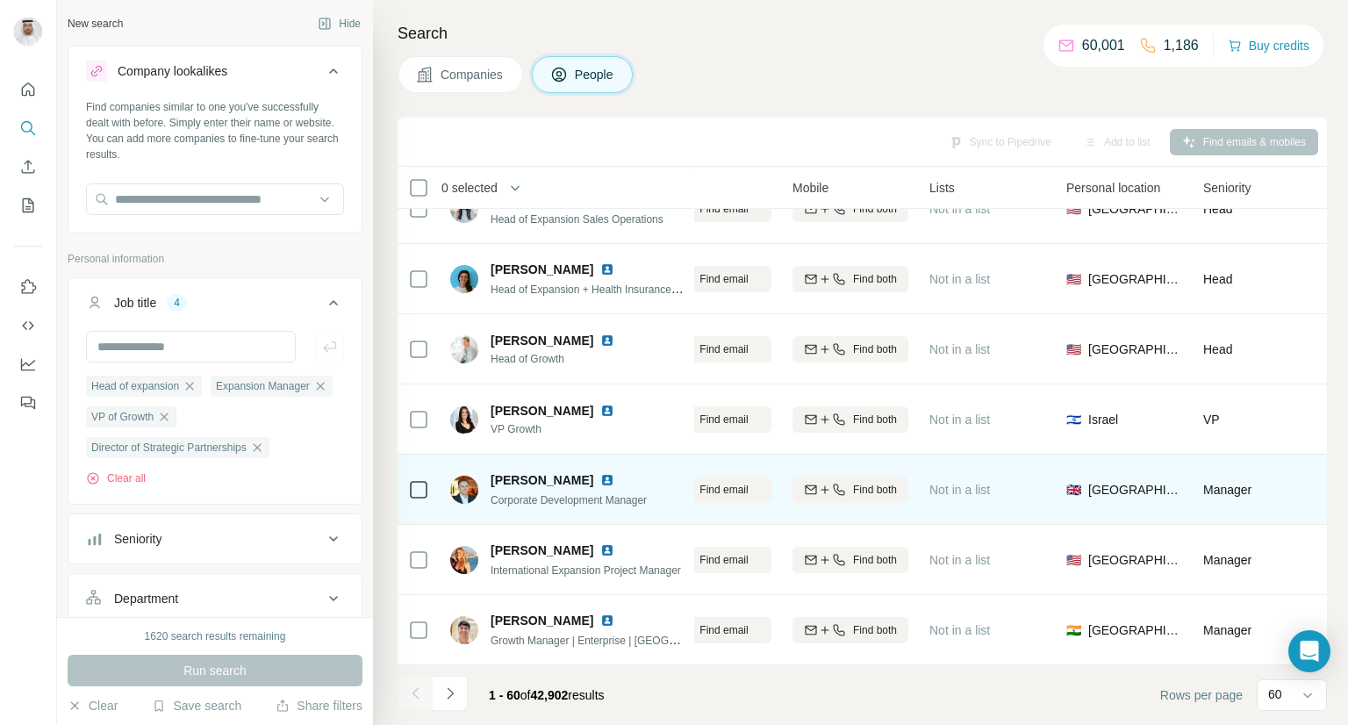
scroll to position [3764, 0]
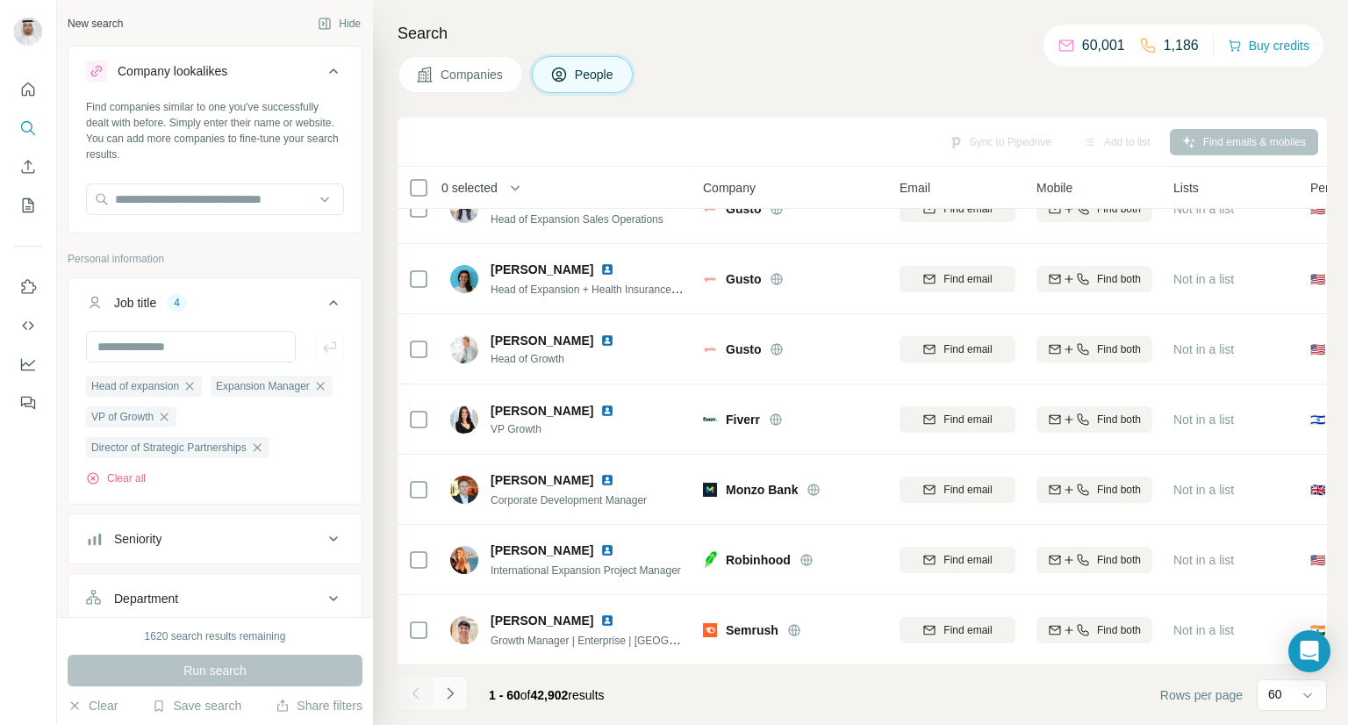
click at [441, 696] on icon "Navigate to next page" at bounding box center [450, 693] width 18 height 18
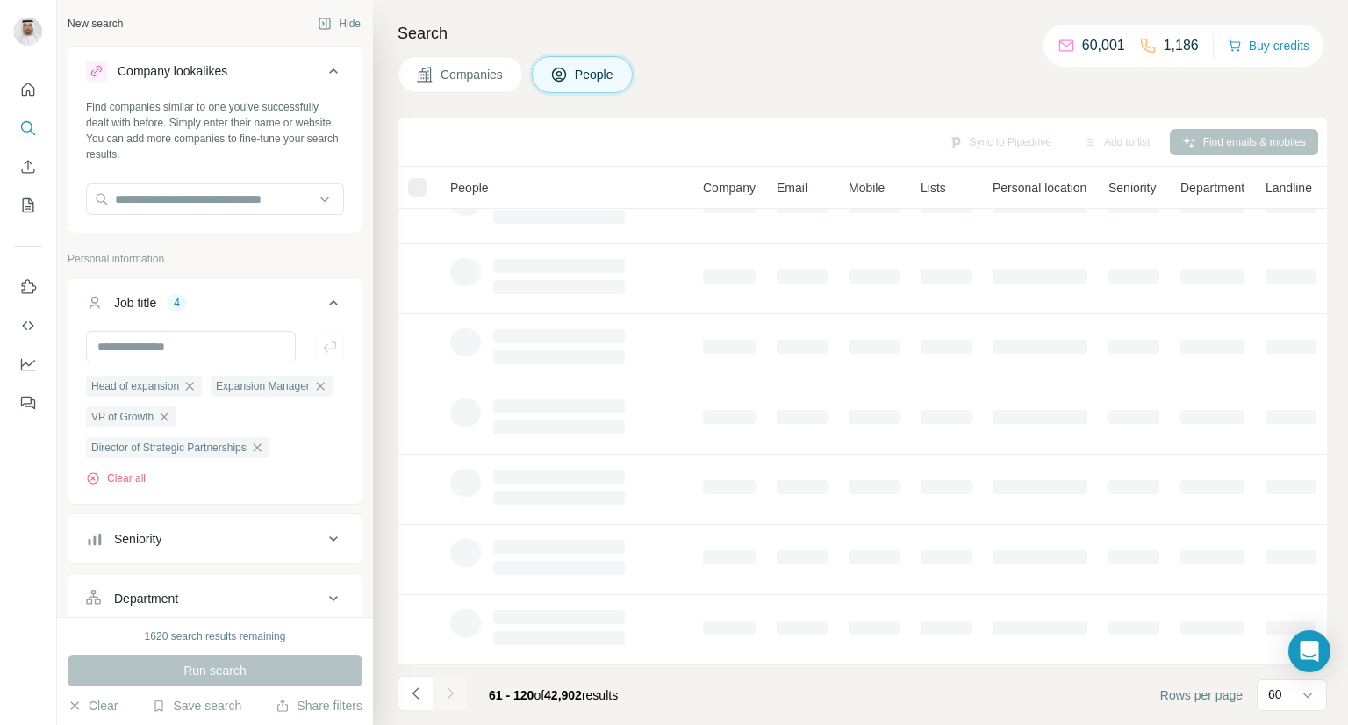
scroll to position [254, 0]
click at [415, 690] on icon "Navigate to previous page" at bounding box center [416, 693] width 18 height 18
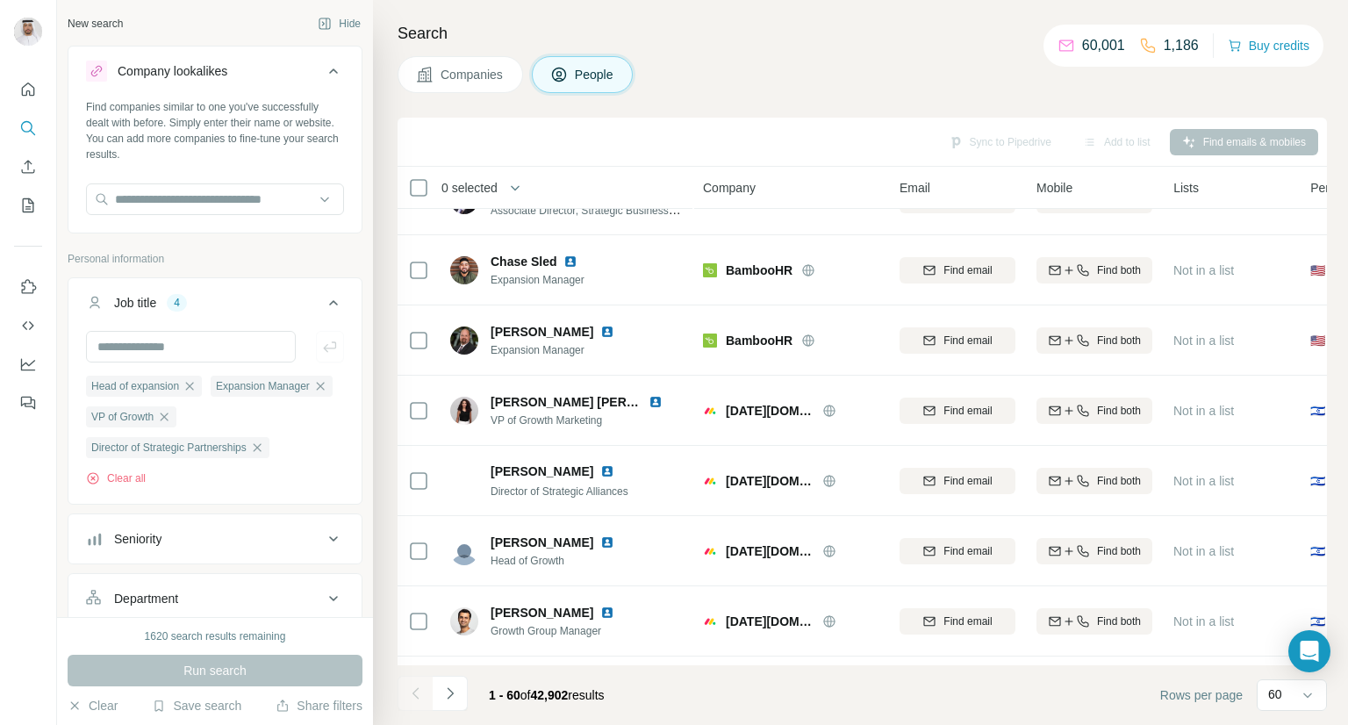
scroll to position [3764, 0]
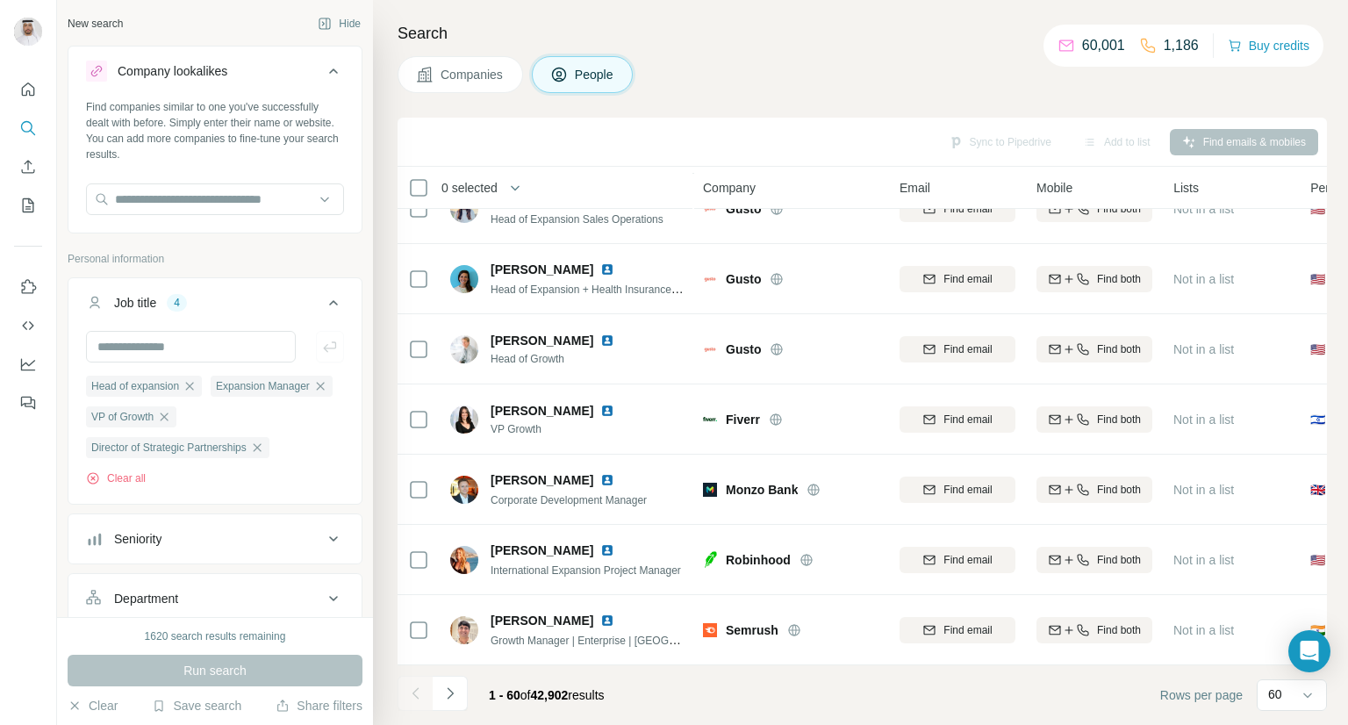
click at [416, 692] on div at bounding box center [414, 693] width 35 height 35
click at [457, 697] on icon "Navigate to next page" at bounding box center [450, 693] width 18 height 18
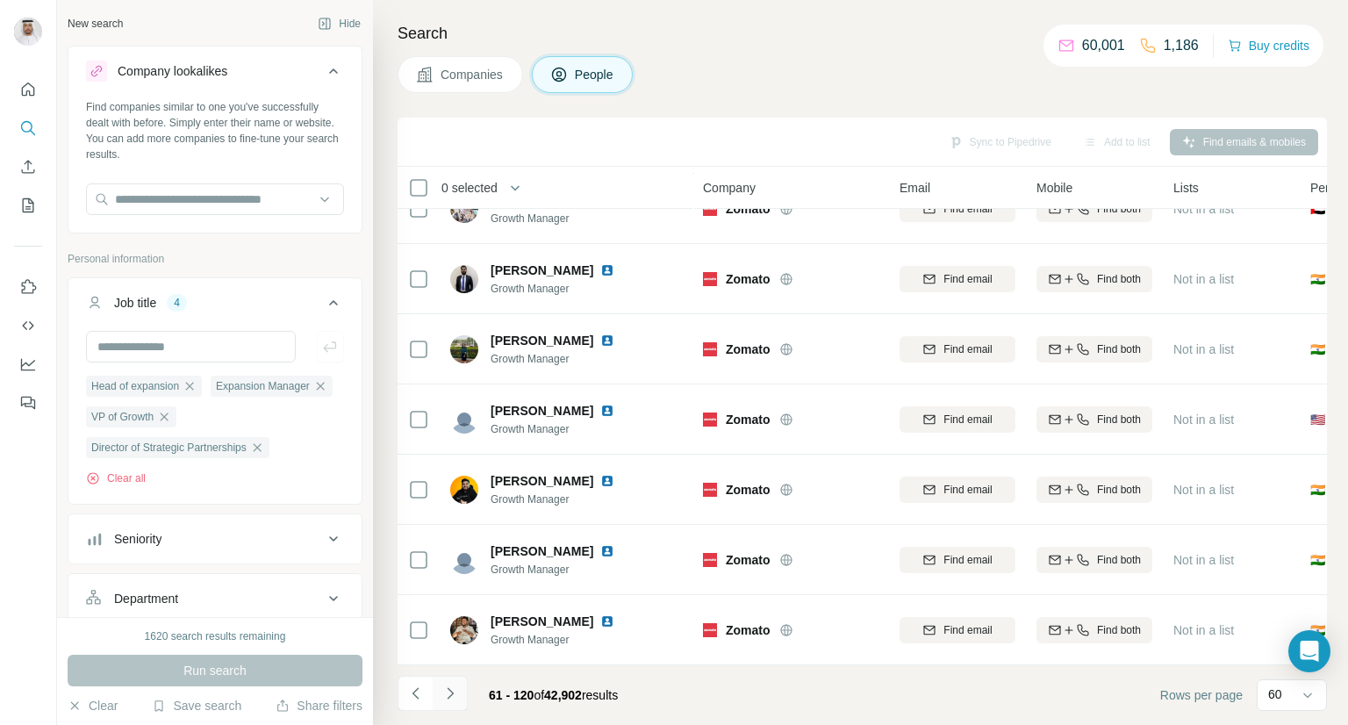
click at [457, 697] on icon "Navigate to next page" at bounding box center [450, 693] width 18 height 18
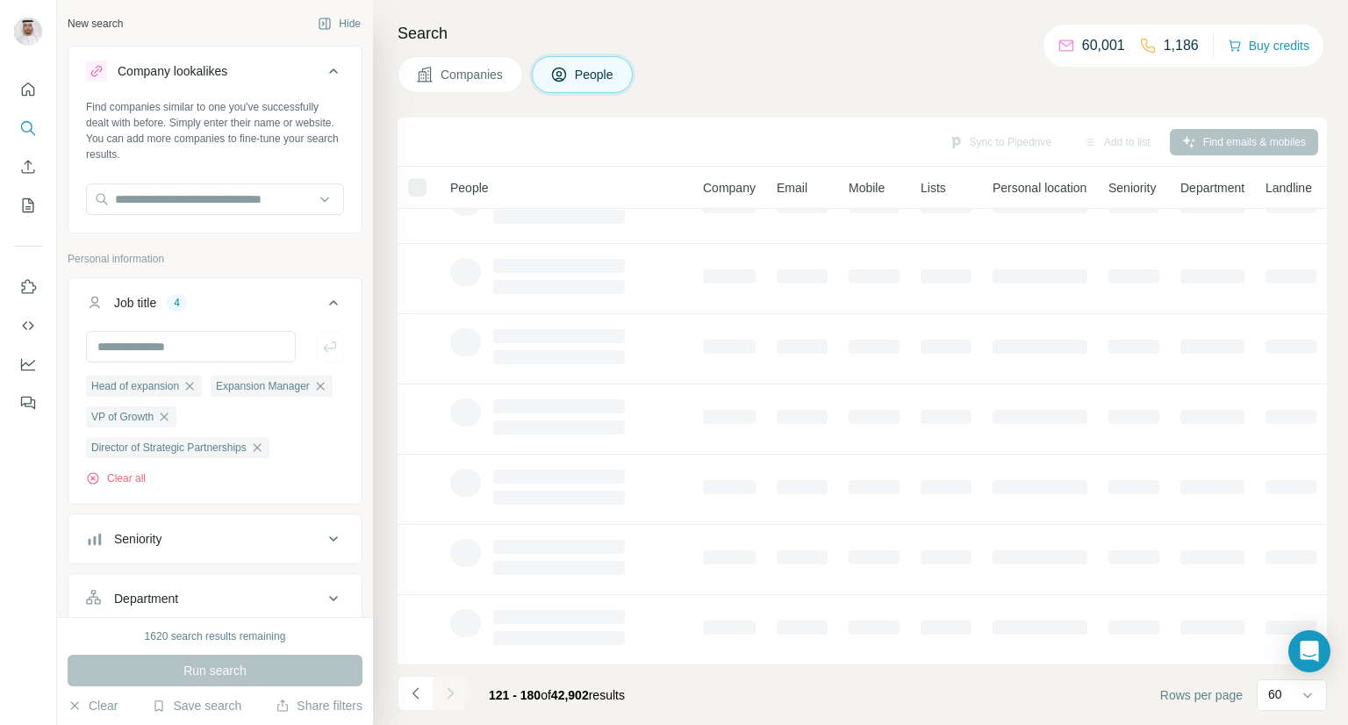
scroll to position [254, 0]
click at [457, 697] on div at bounding box center [450, 693] width 35 height 35
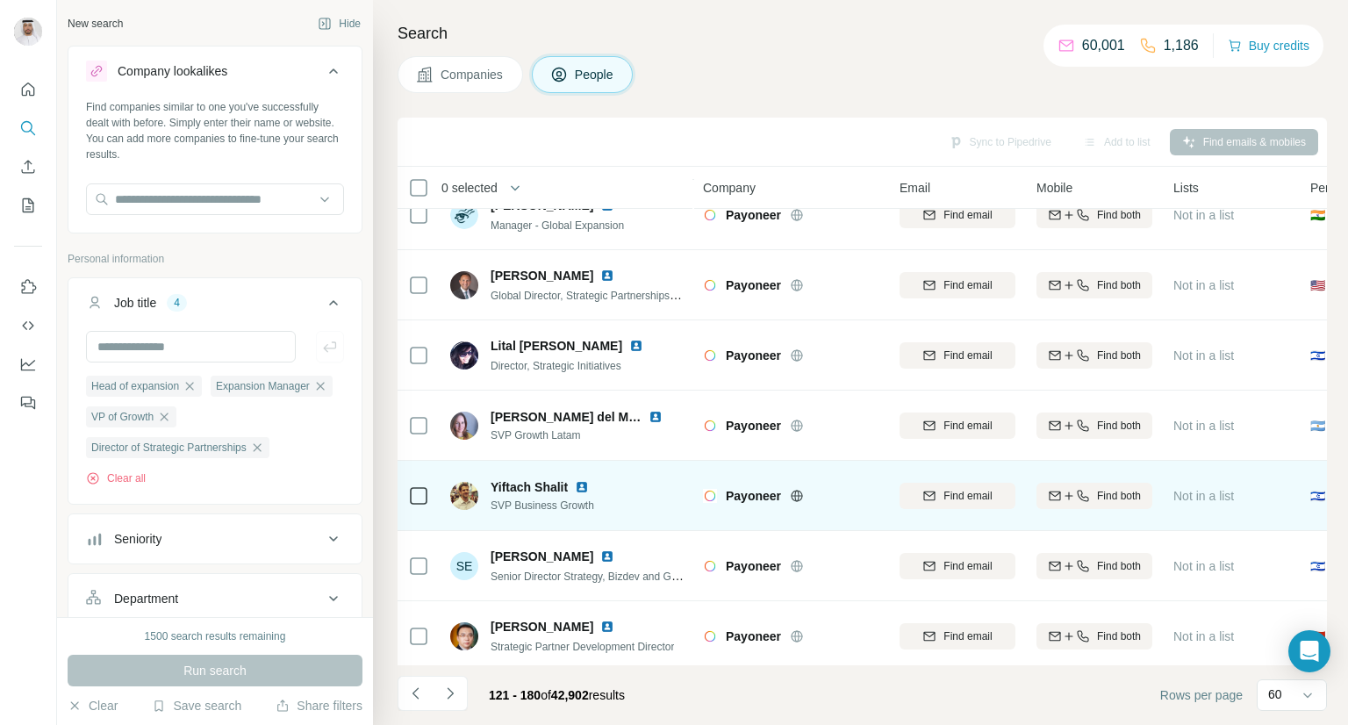
scroll to position [3764, 0]
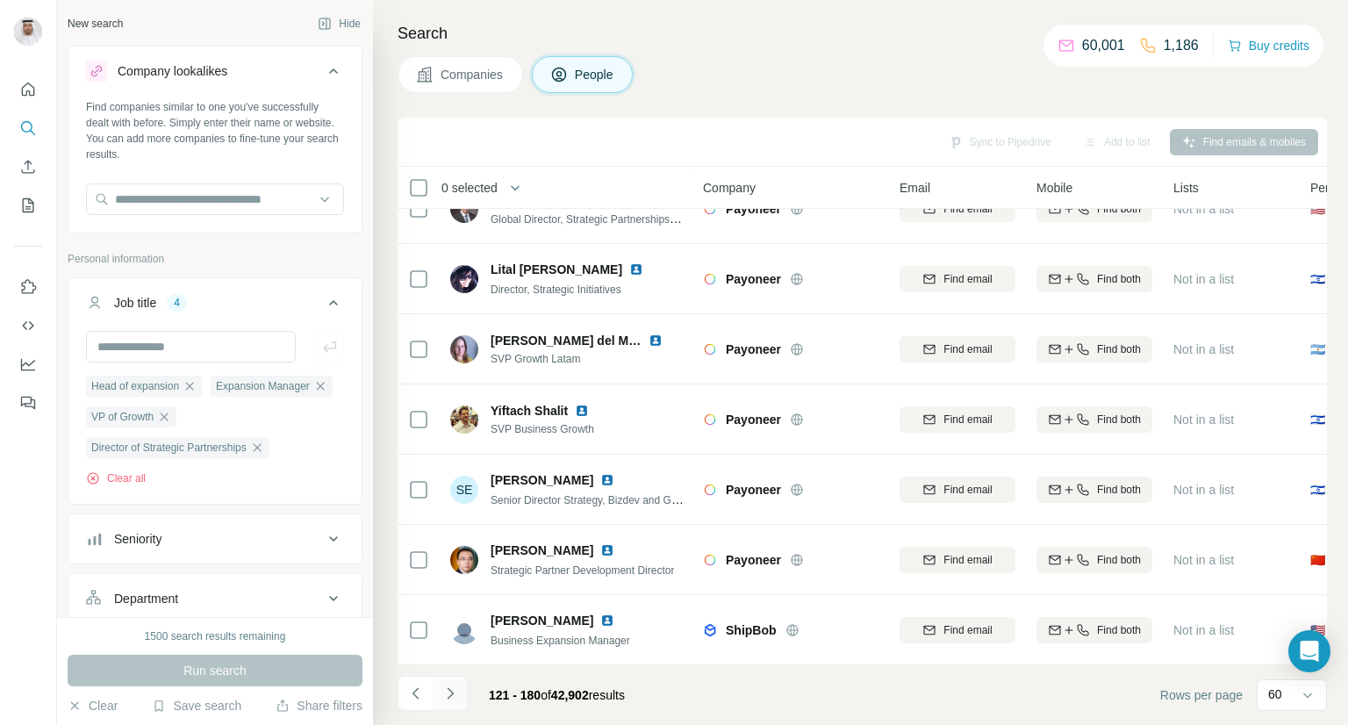
click at [453, 693] on icon "Navigate to next page" at bounding box center [450, 693] width 18 height 18
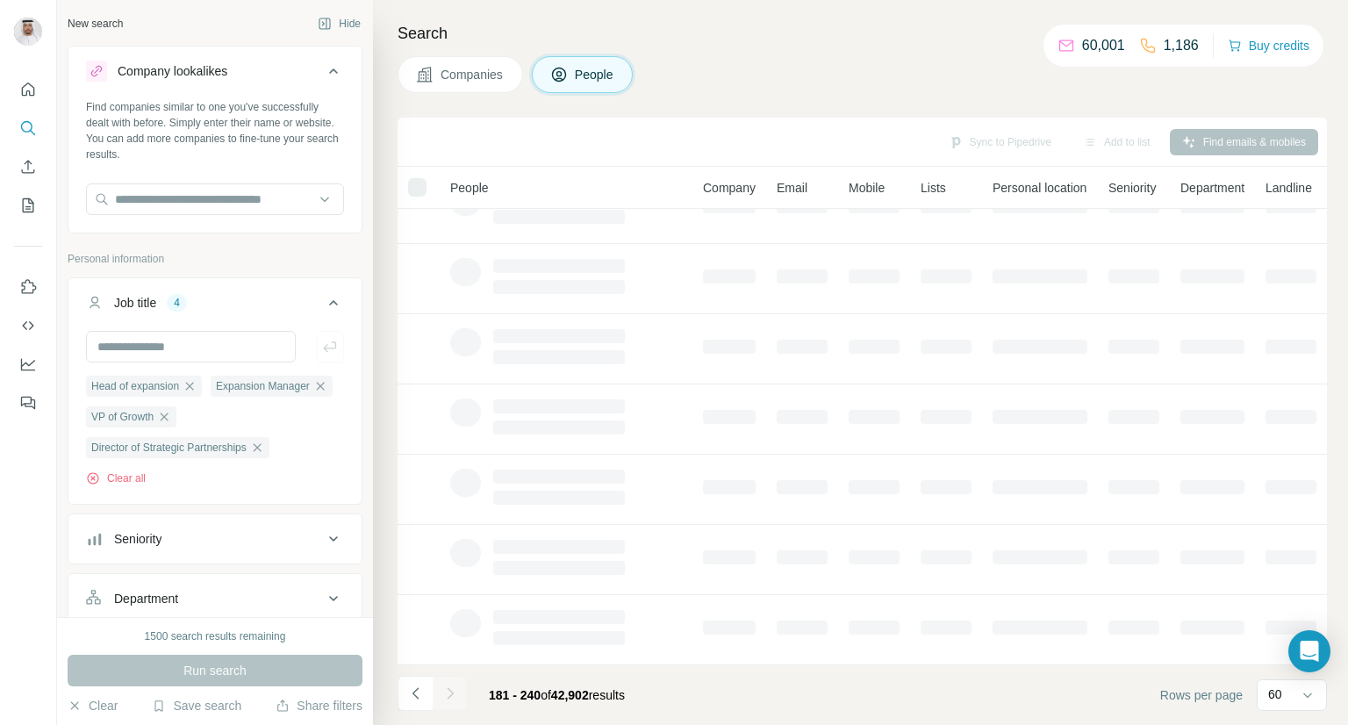
scroll to position [254, 0]
click at [453, 693] on div at bounding box center [450, 693] width 35 height 35
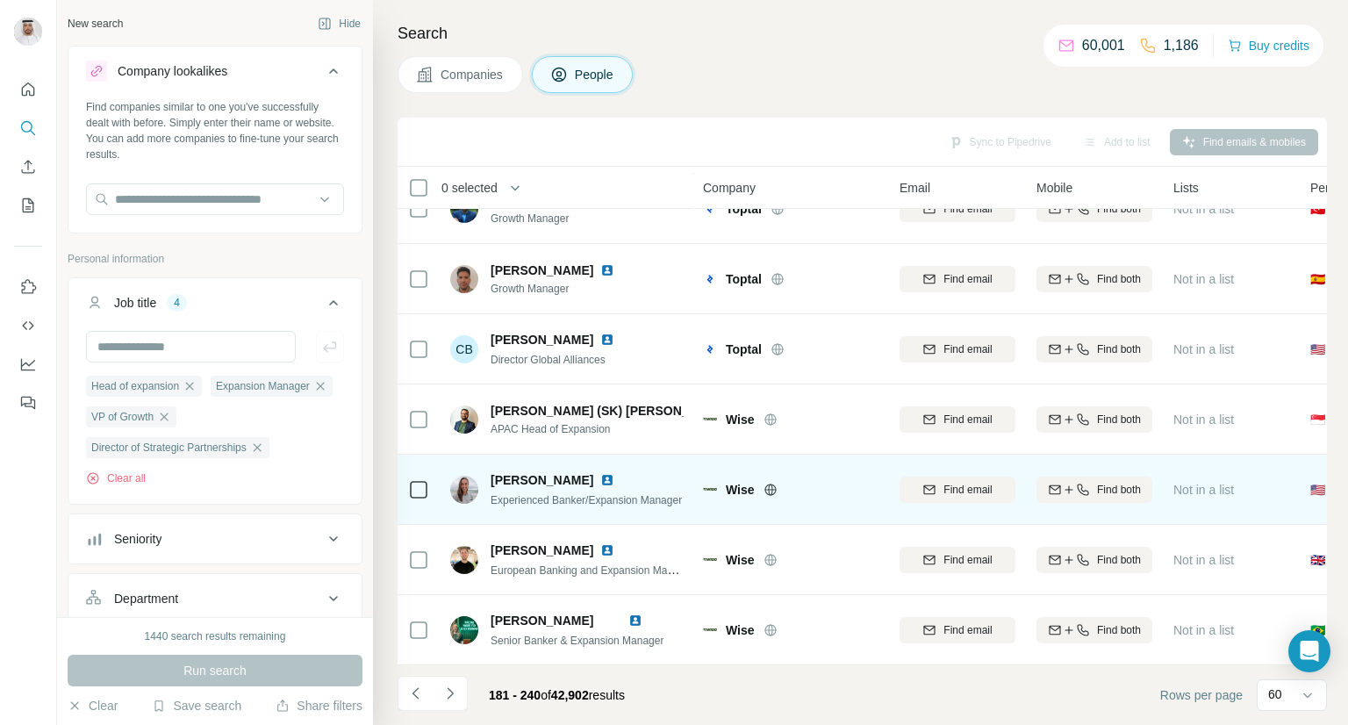
scroll to position [3764, 0]
drag, startPoint x: 769, startPoint y: 482, endPoint x: 694, endPoint y: 470, distance: 75.4
click at [0, 0] on tr "Rina Wulfing Experienced Banker/Expansion Manager Wise Find email Find both Not…" at bounding box center [0, 0] width 0 height 0
click at [718, 454] on td "Wise" at bounding box center [790, 489] width 197 height 70
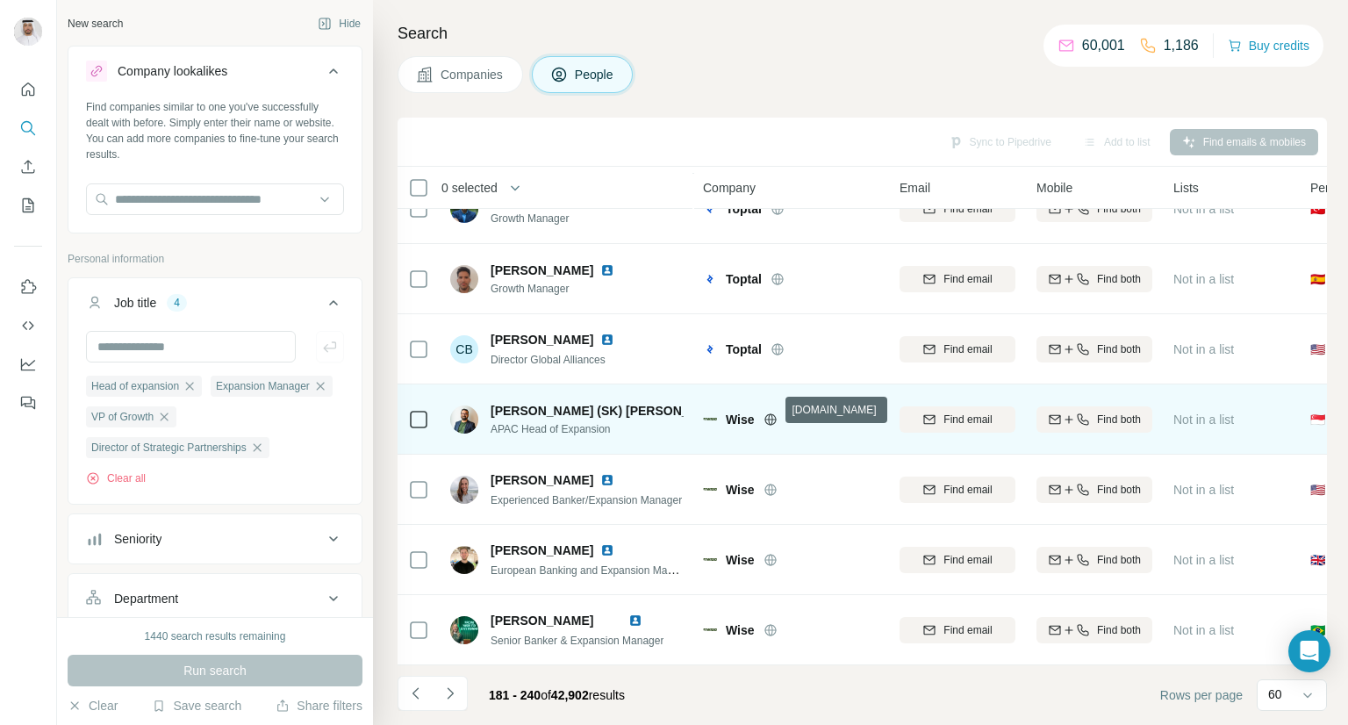
click at [769, 413] on icon at bounding box center [770, 418] width 4 height 11
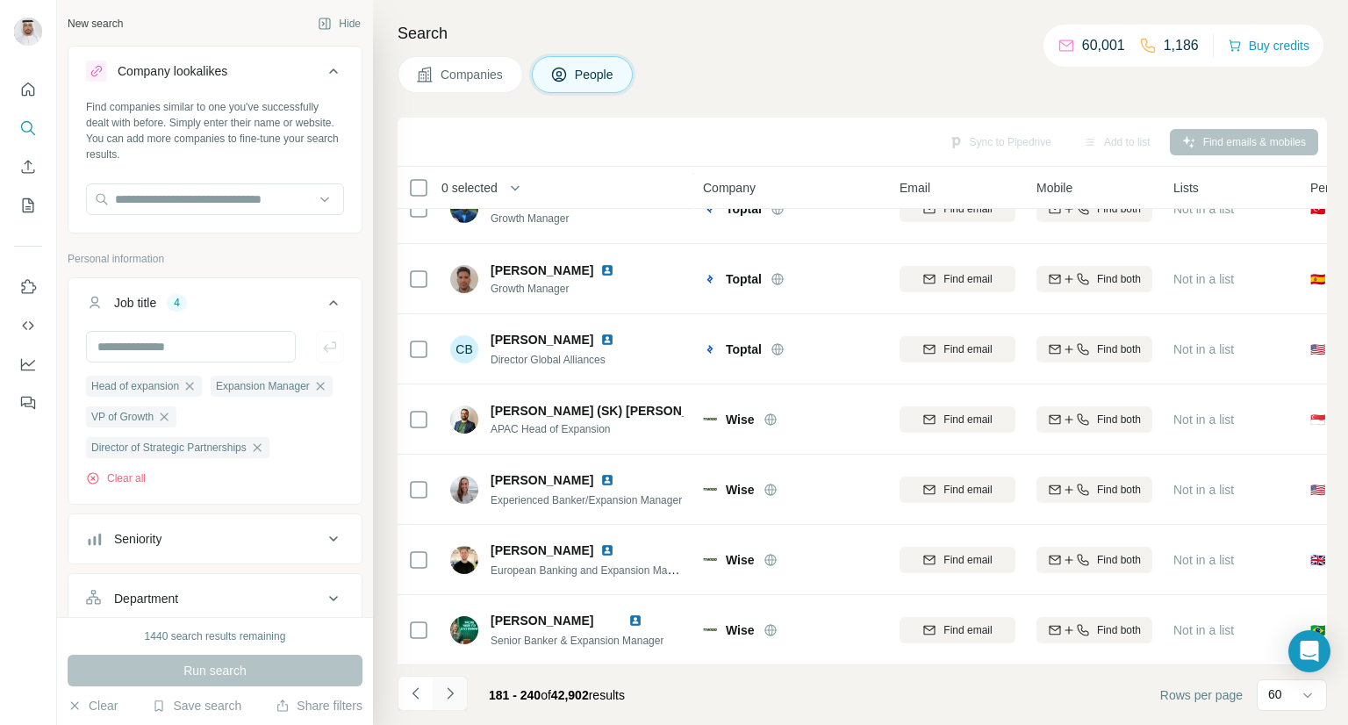
click at [455, 703] on button "Navigate to next page" at bounding box center [450, 693] width 35 height 35
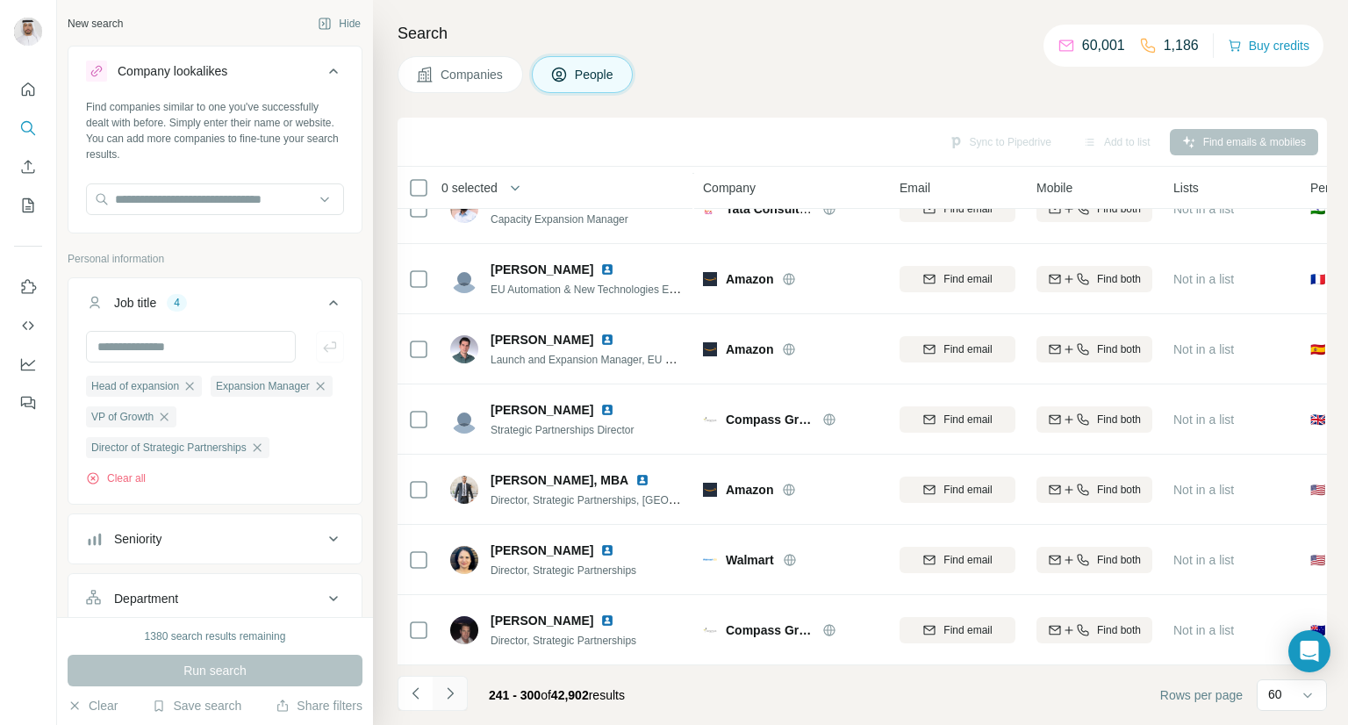
click at [458, 699] on button "Navigate to next page" at bounding box center [450, 693] width 35 height 35
